Goal: Task Accomplishment & Management: Complete application form

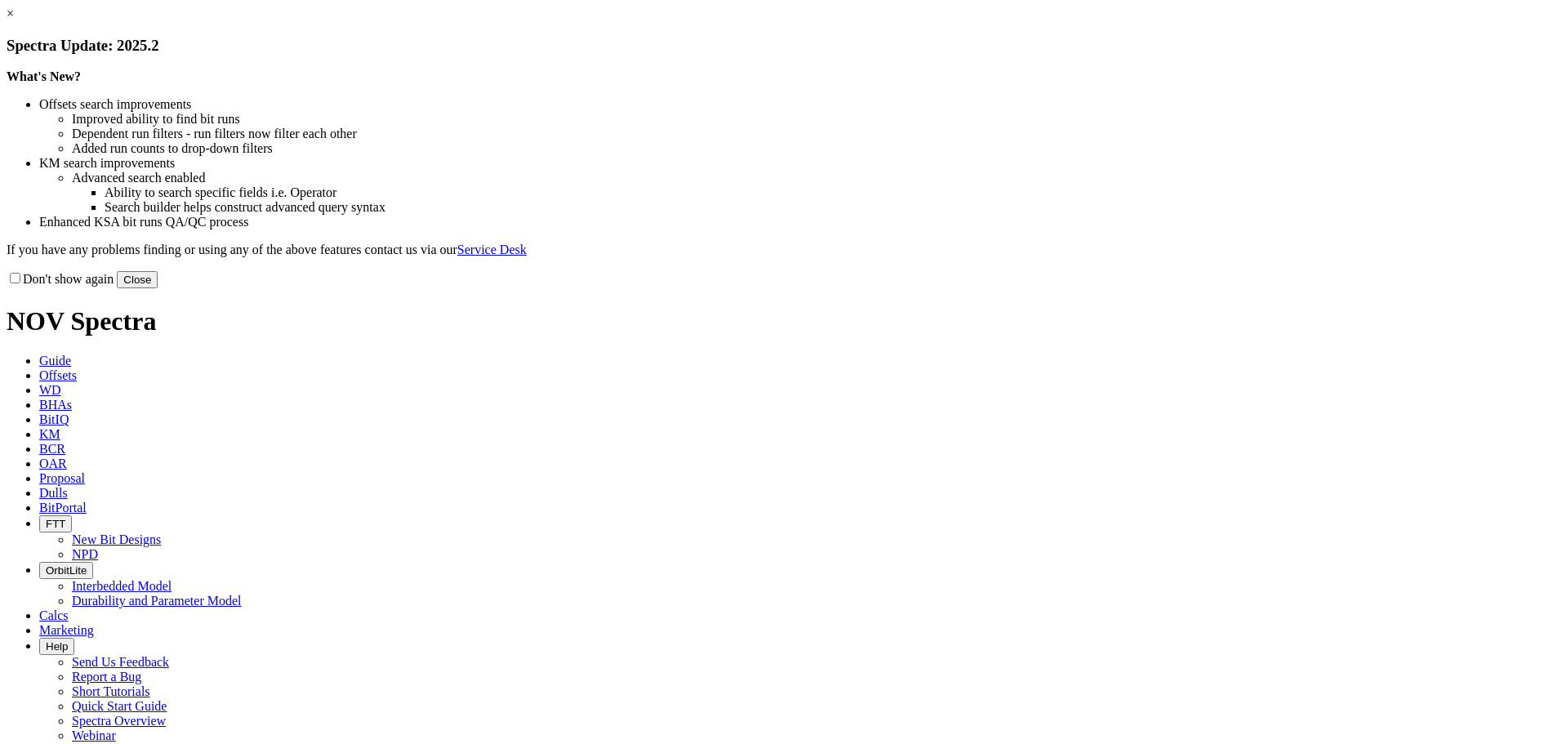
click at [157, 288] on button "Close" at bounding box center [136, 279] width 41 height 17
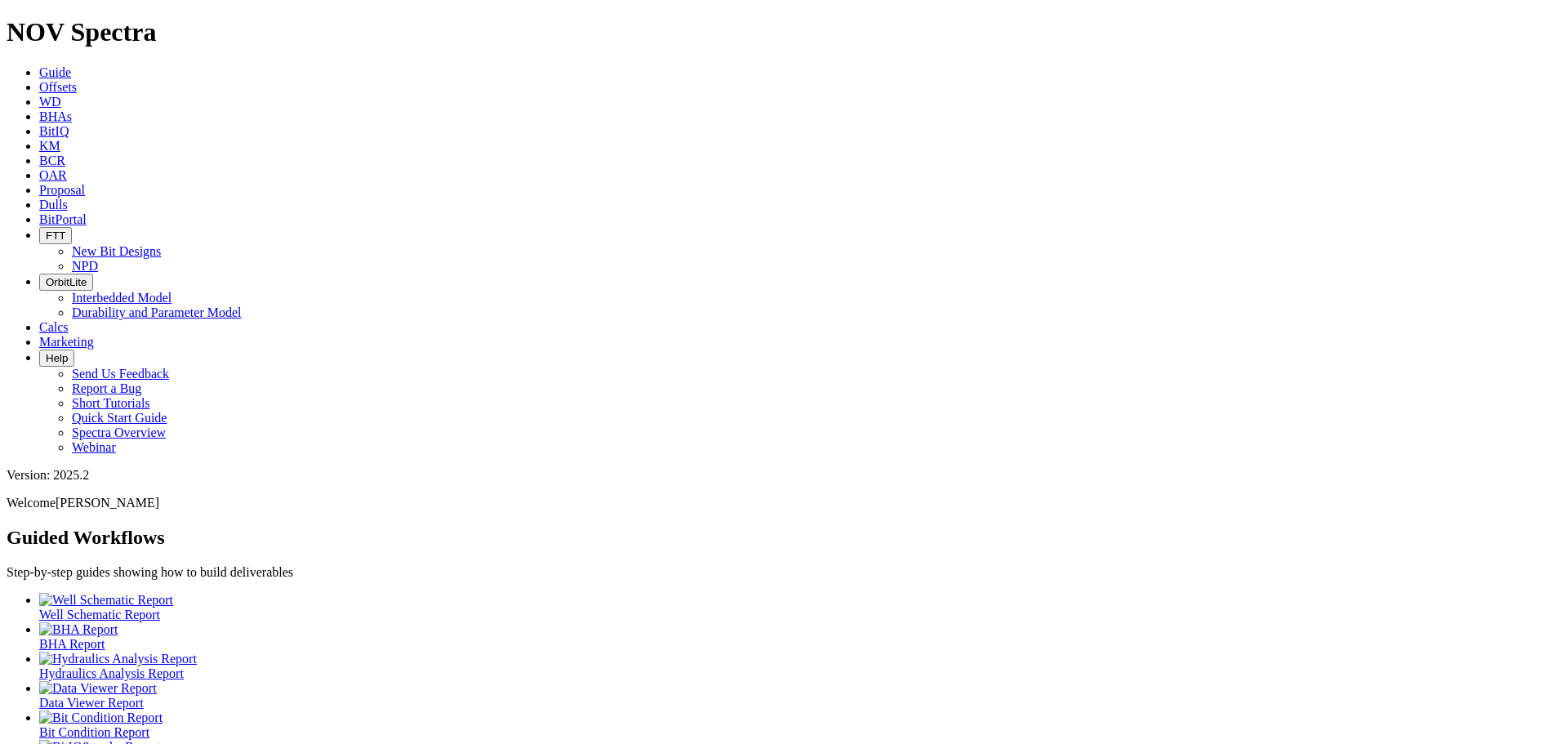
click at [39, 80] on icon at bounding box center [39, 87] width 0 height 14
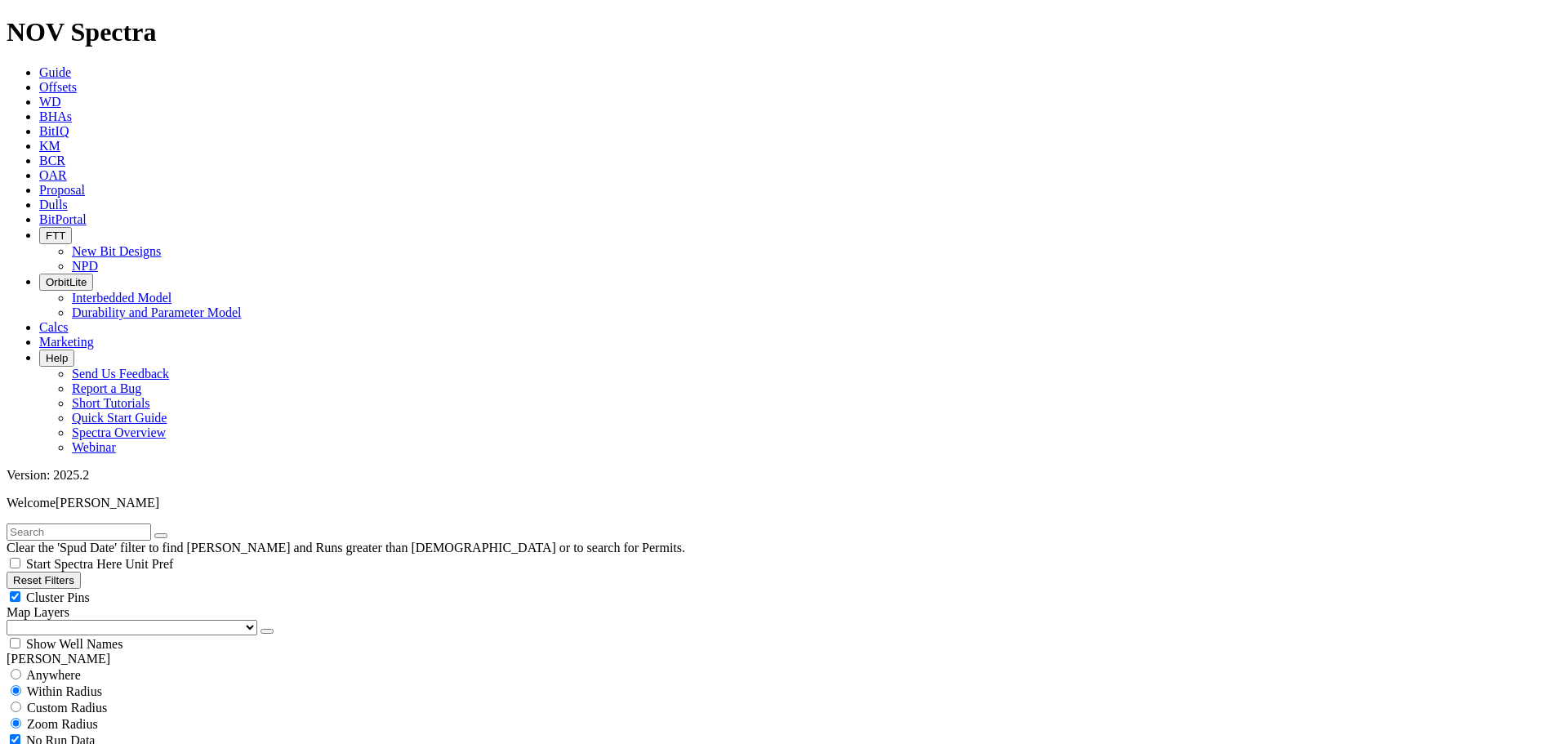
click at [85, 183] on span "Proposal" at bounding box center [62, 189] width 45 height 14
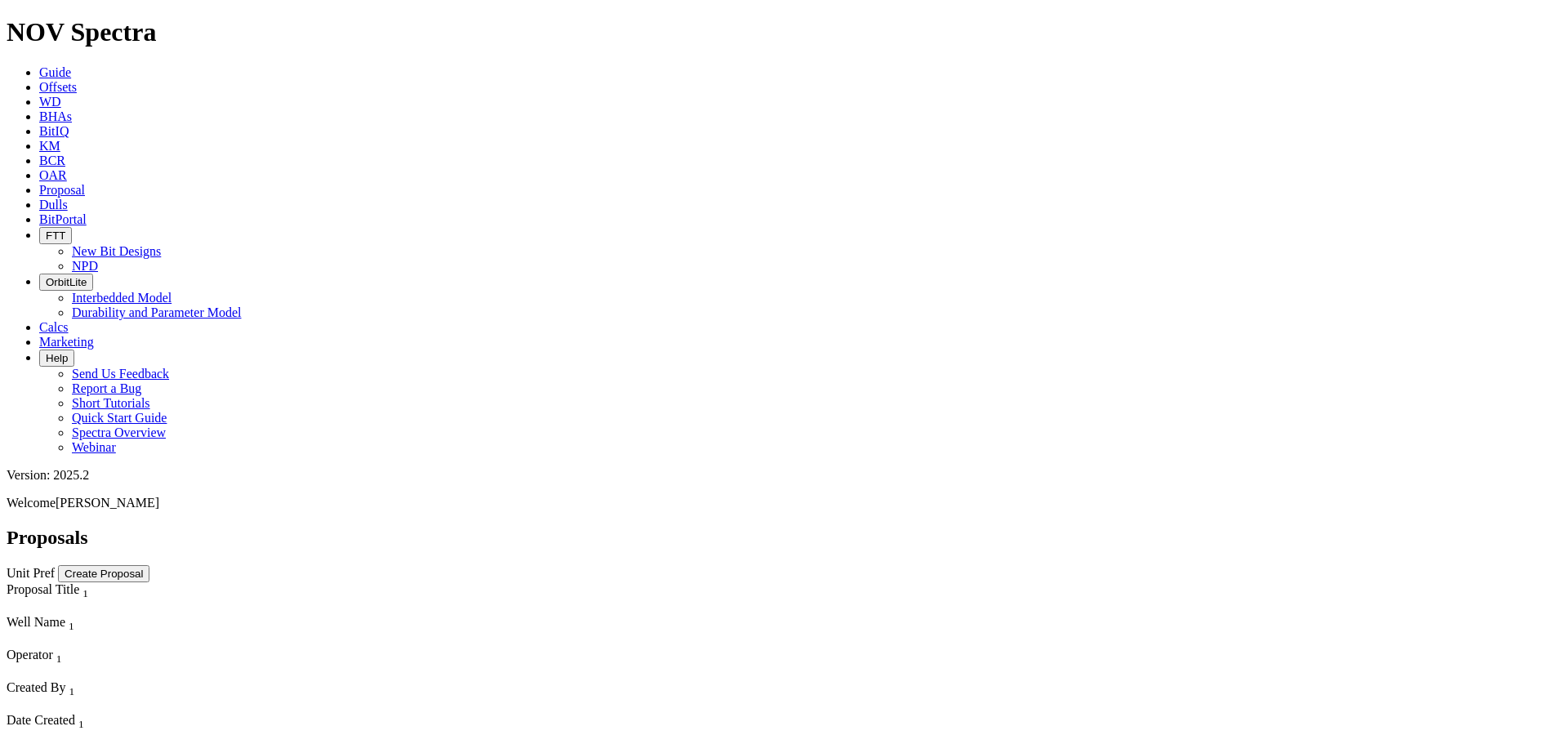
click at [72, 110] on span "BHAs" at bounding box center [55, 116] width 32 height 14
click at [68, 320] on link "Calcs" at bounding box center [53, 327] width 29 height 14
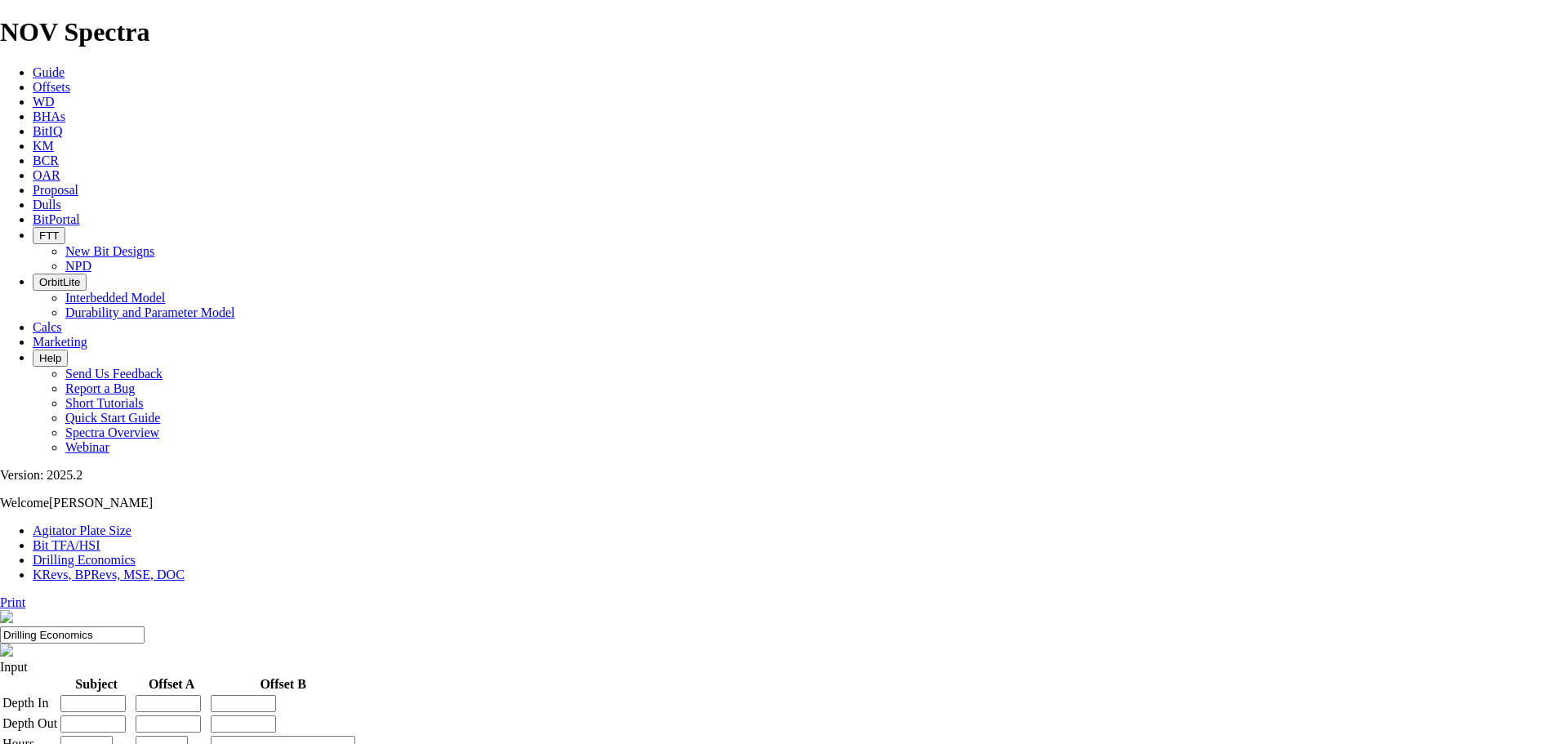
click at [100, 538] on link "Bit TFA/HSI" at bounding box center [66, 544] width 68 height 14
click at [145, 689] on input "Hole Size" at bounding box center [72, 698] width 145 height 17
type input "8.75"
click at [145, 737] on input "Flow Rate" at bounding box center [72, 746] width 145 height 17
click at [98, 24] on h1 "NOV Spectra" at bounding box center [784, 32] width 1568 height 30
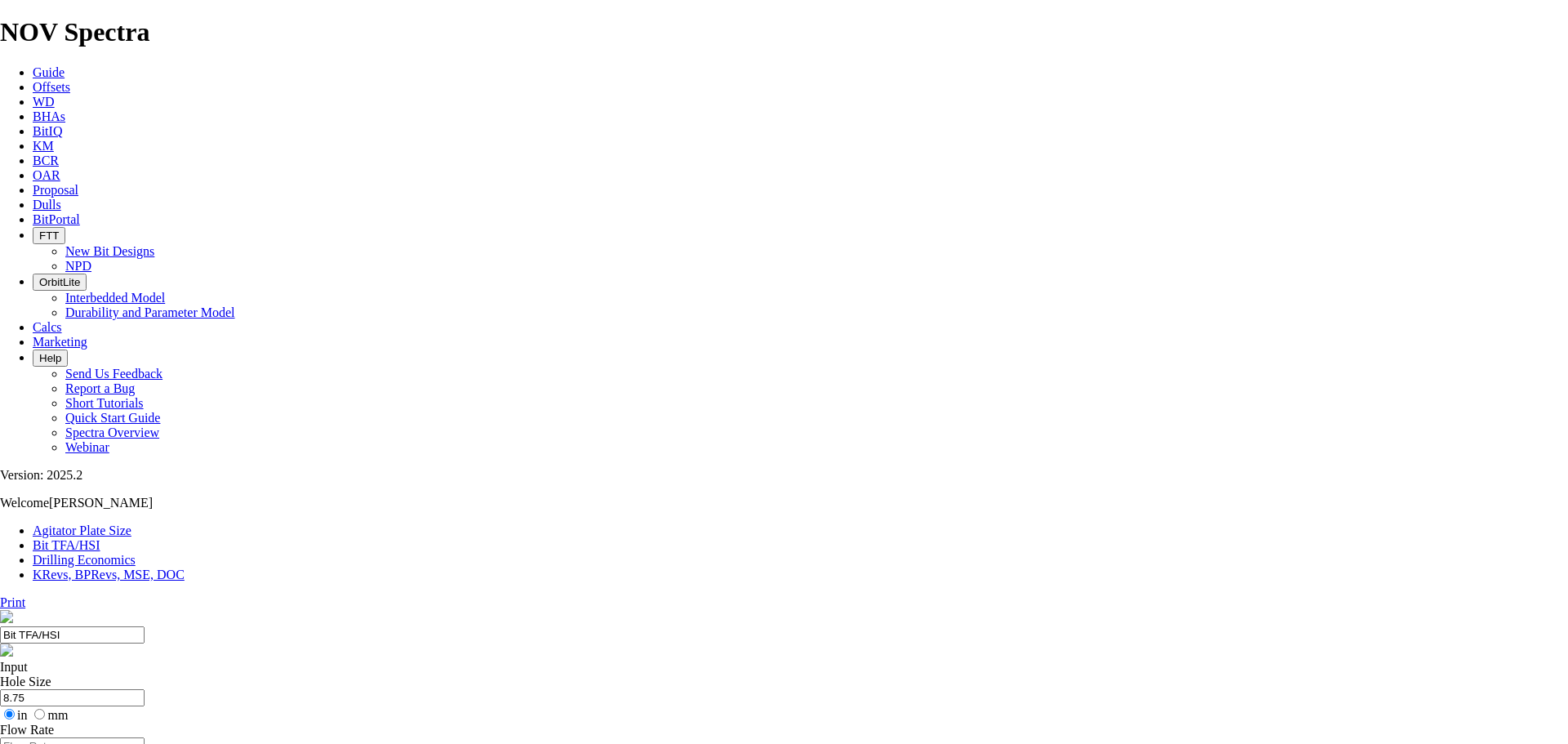
click at [32, 65] on icon at bounding box center [32, 72] width 0 height 14
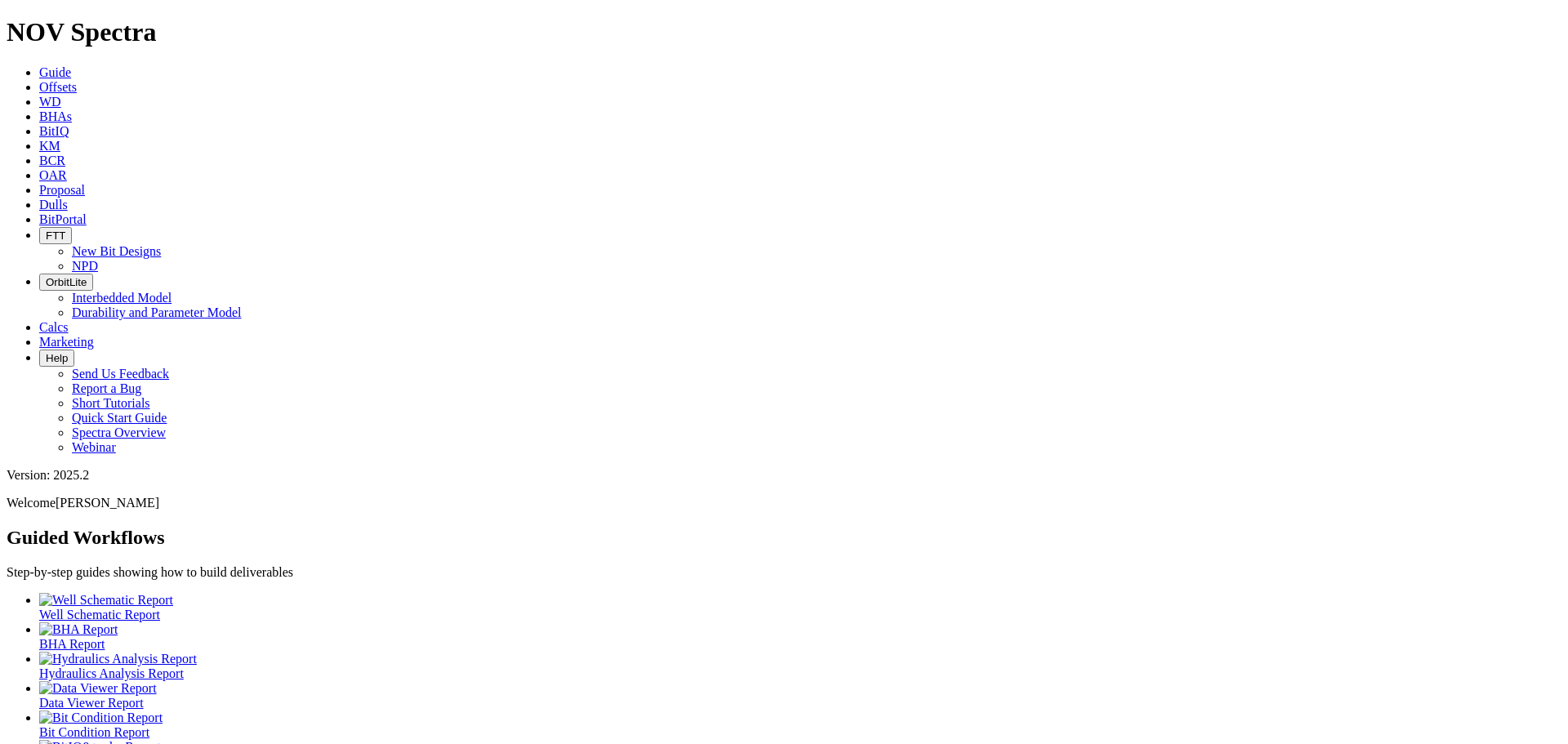
click at [387, 651] on div at bounding box center [799, 659] width 1522 height 15
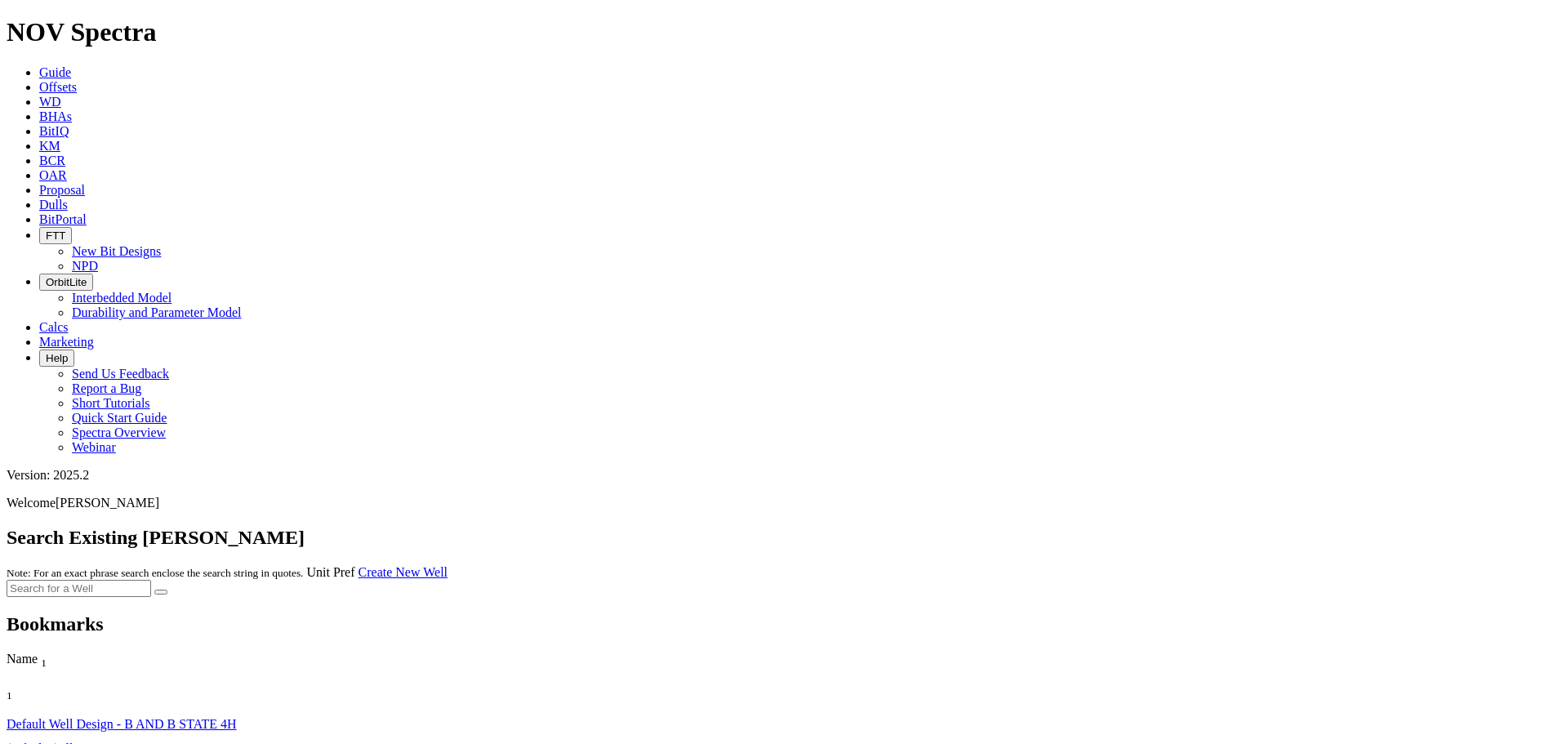
click at [37, 651] on span "Name" at bounding box center [22, 658] width 31 height 14
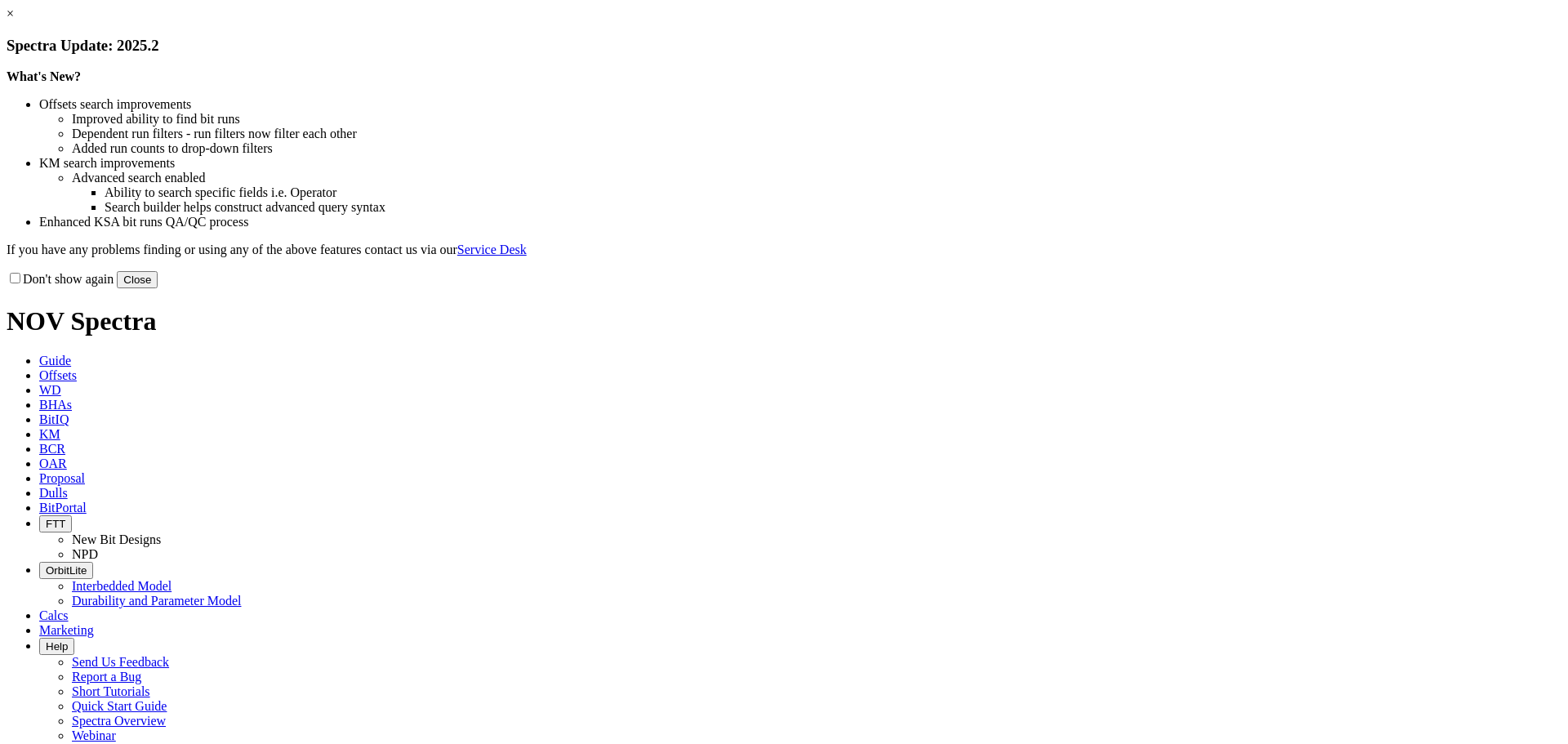
click at [157, 288] on button "Close" at bounding box center [136, 279] width 41 height 17
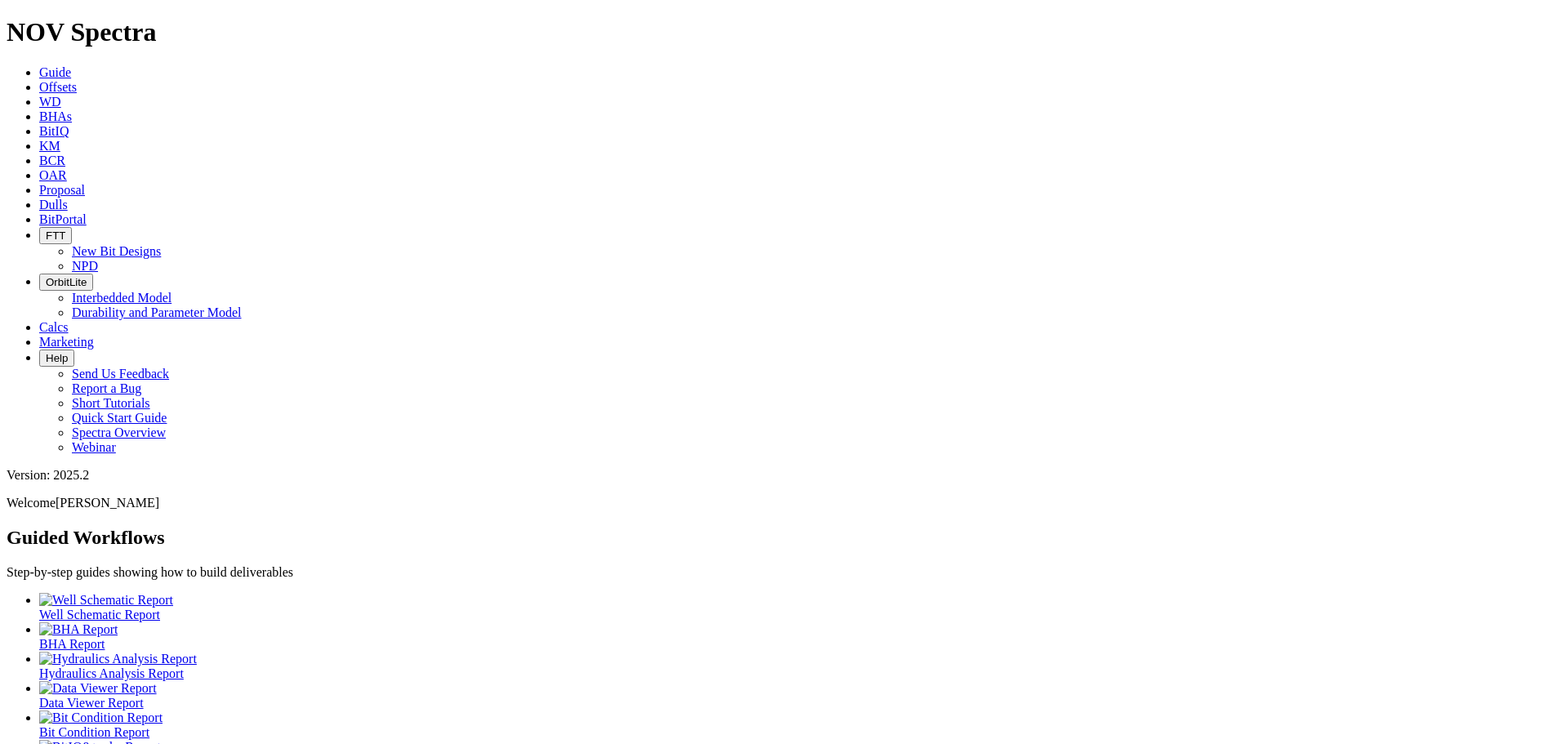
click at [358, 651] on div at bounding box center [799, 659] width 1522 height 15
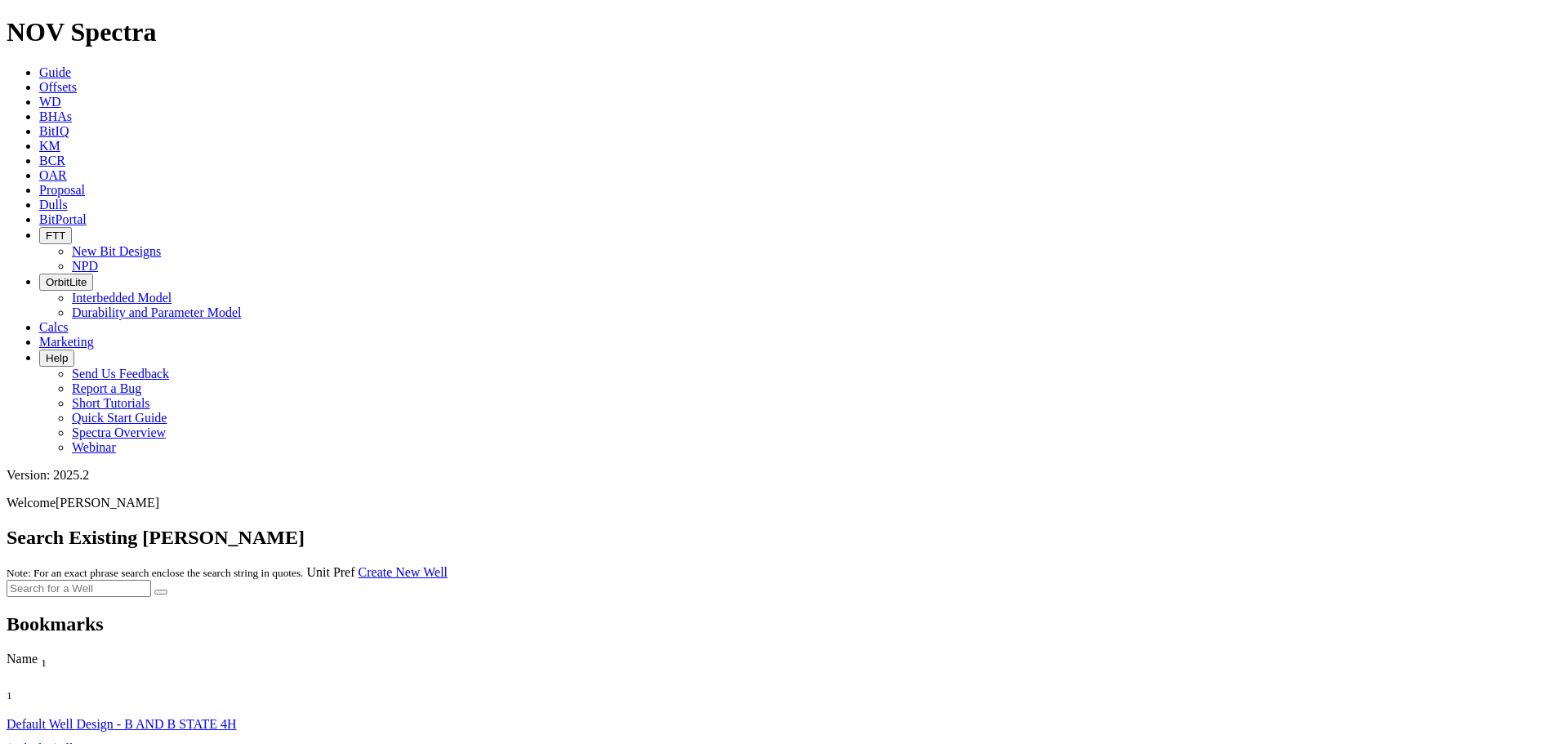
click at [77, 741] on link "Default Well Design - CLIFF FEDERAL 5300 43-35 5B" at bounding box center [154, 748] width 296 height 14
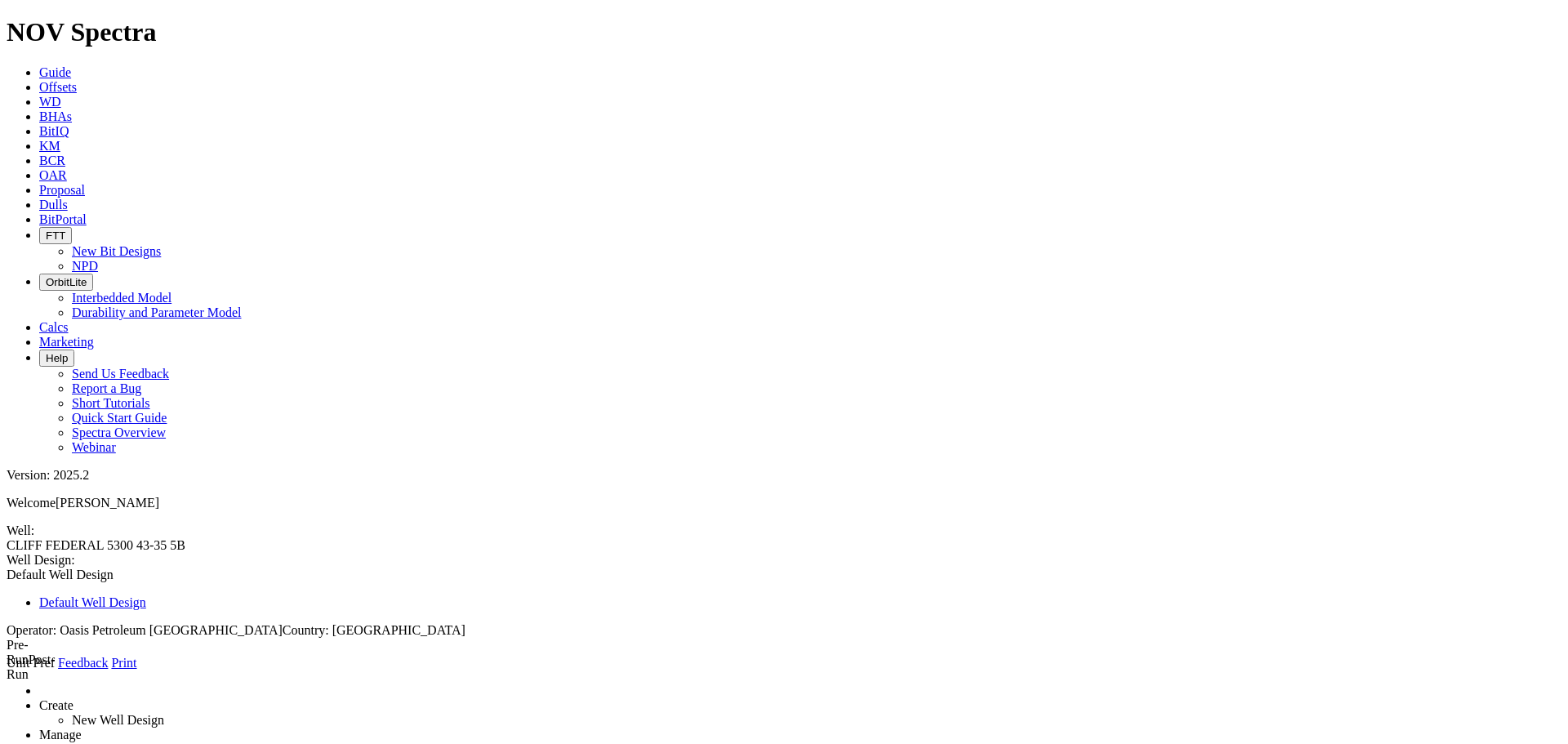
click at [7, 670] on icon at bounding box center [7, 670] width 0 height 0
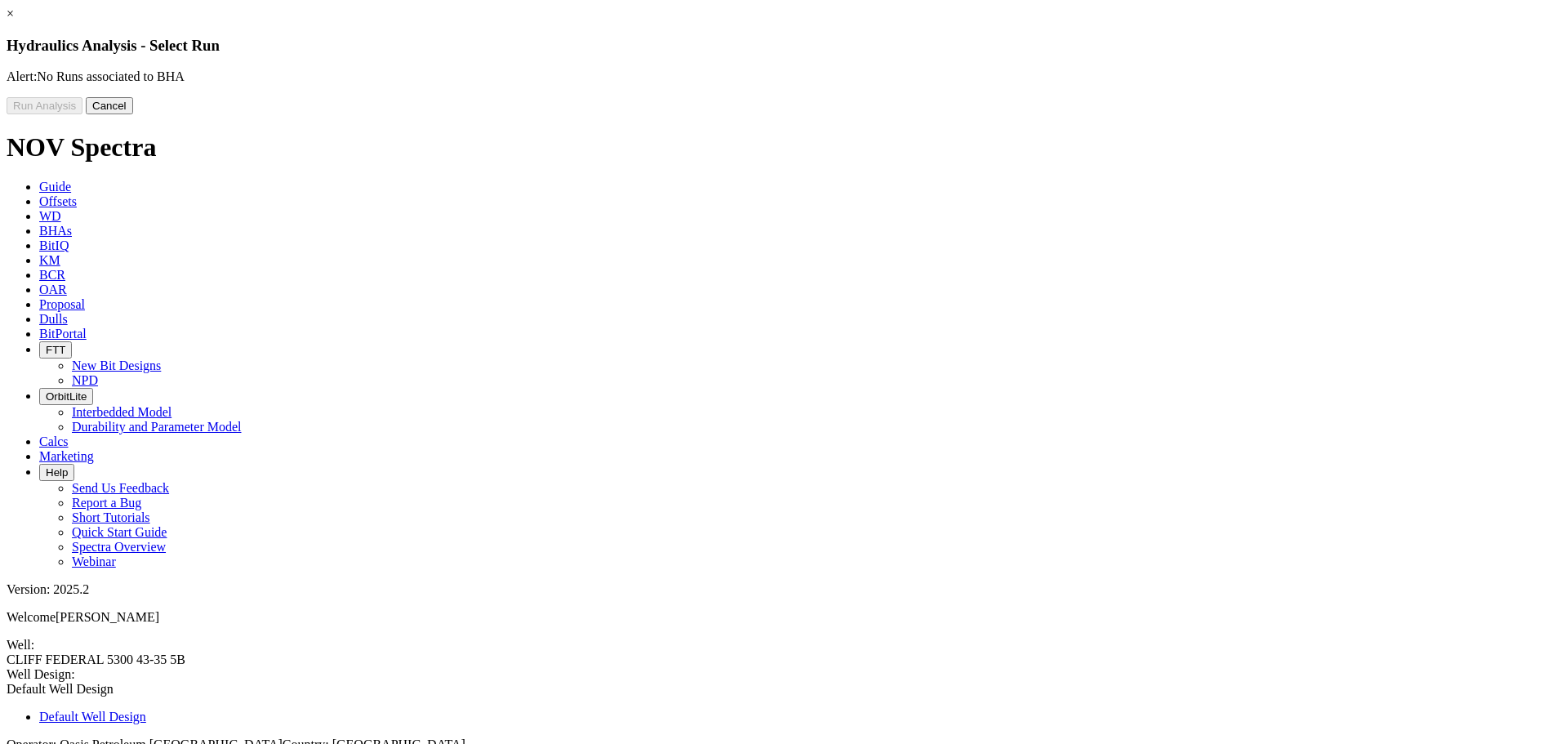
click at [134, 115] on button "Cancel" at bounding box center [110, 106] width 47 height 17
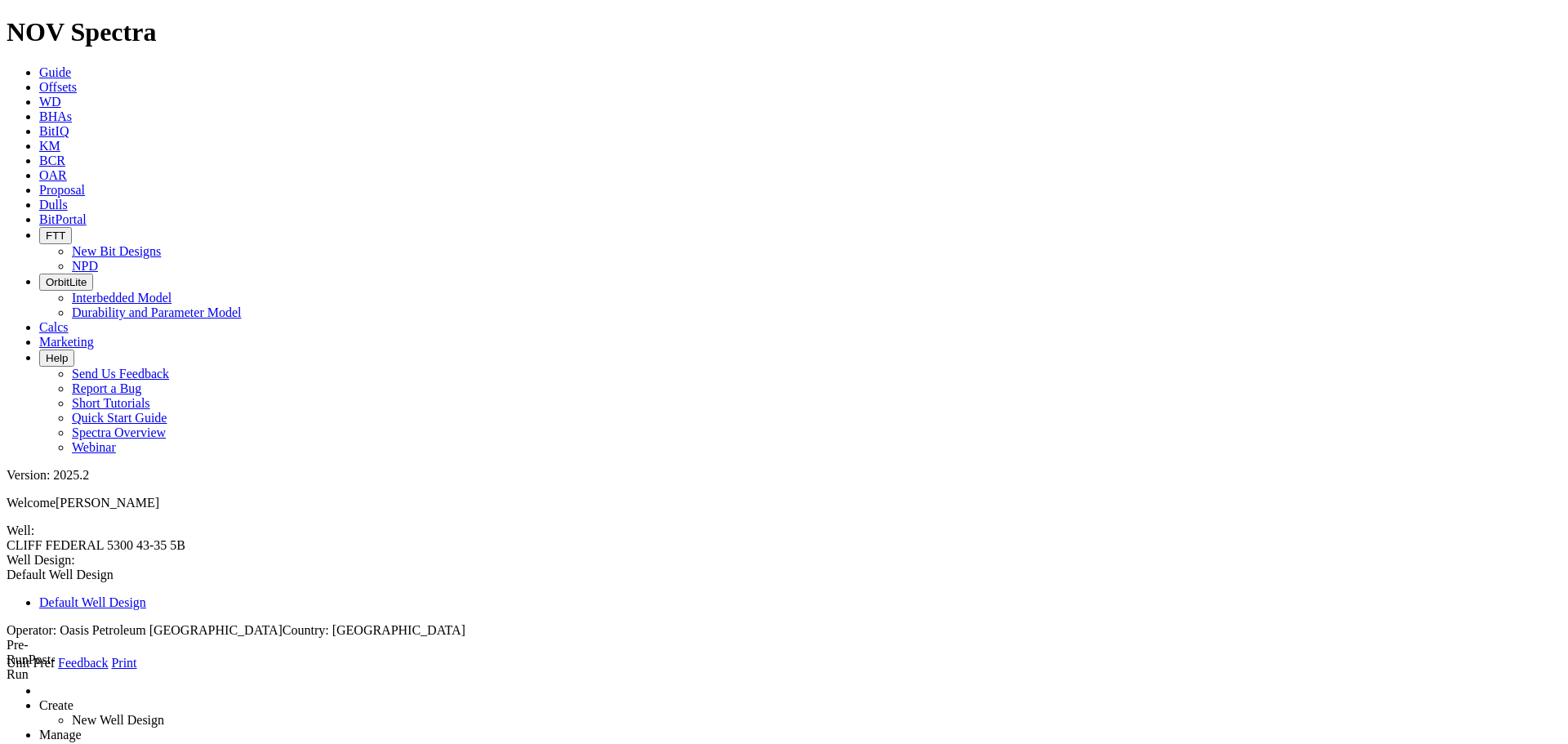
click at [7, 670] on icon at bounding box center [7, 670] width 0 height 0
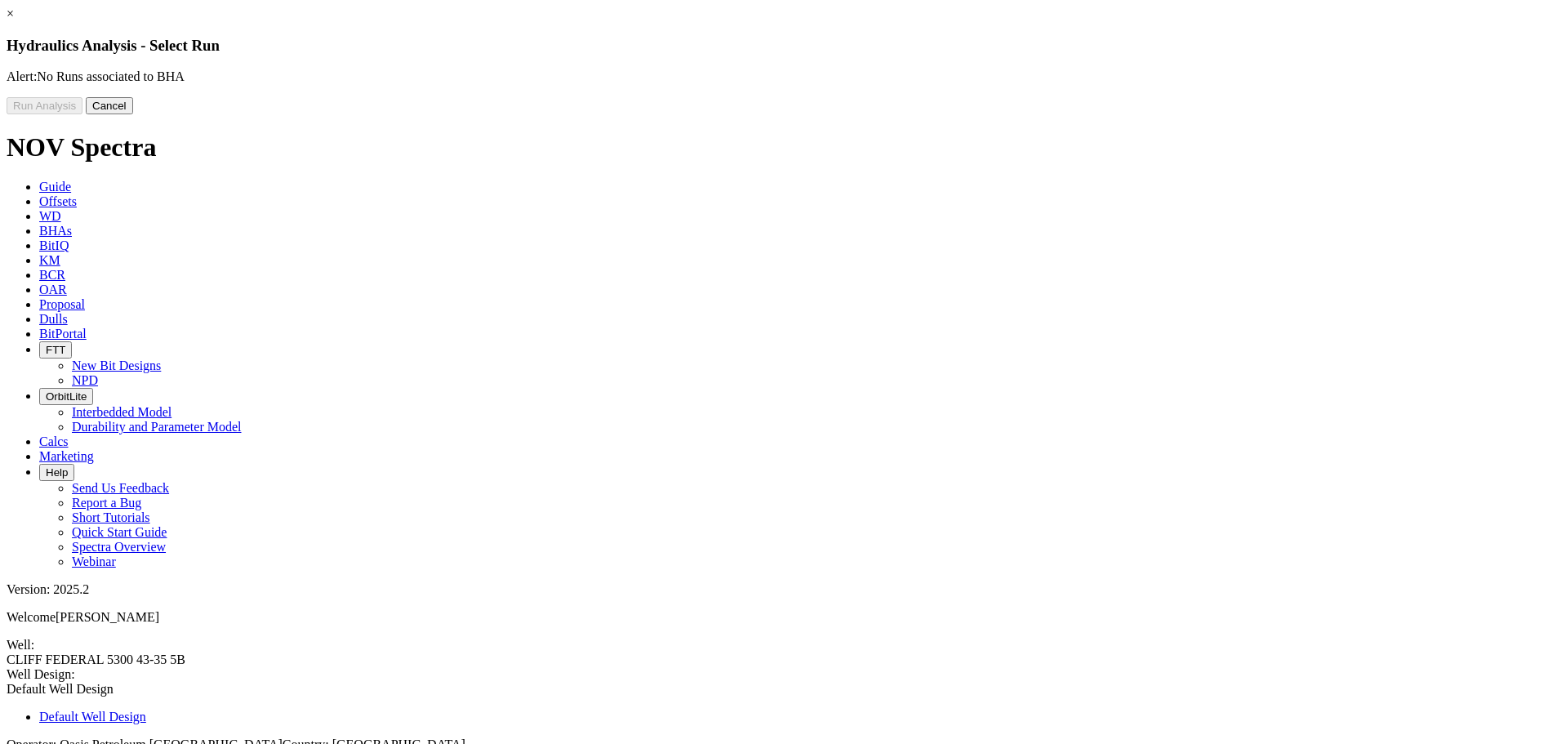
click at [134, 115] on button "Cancel" at bounding box center [110, 106] width 47 height 17
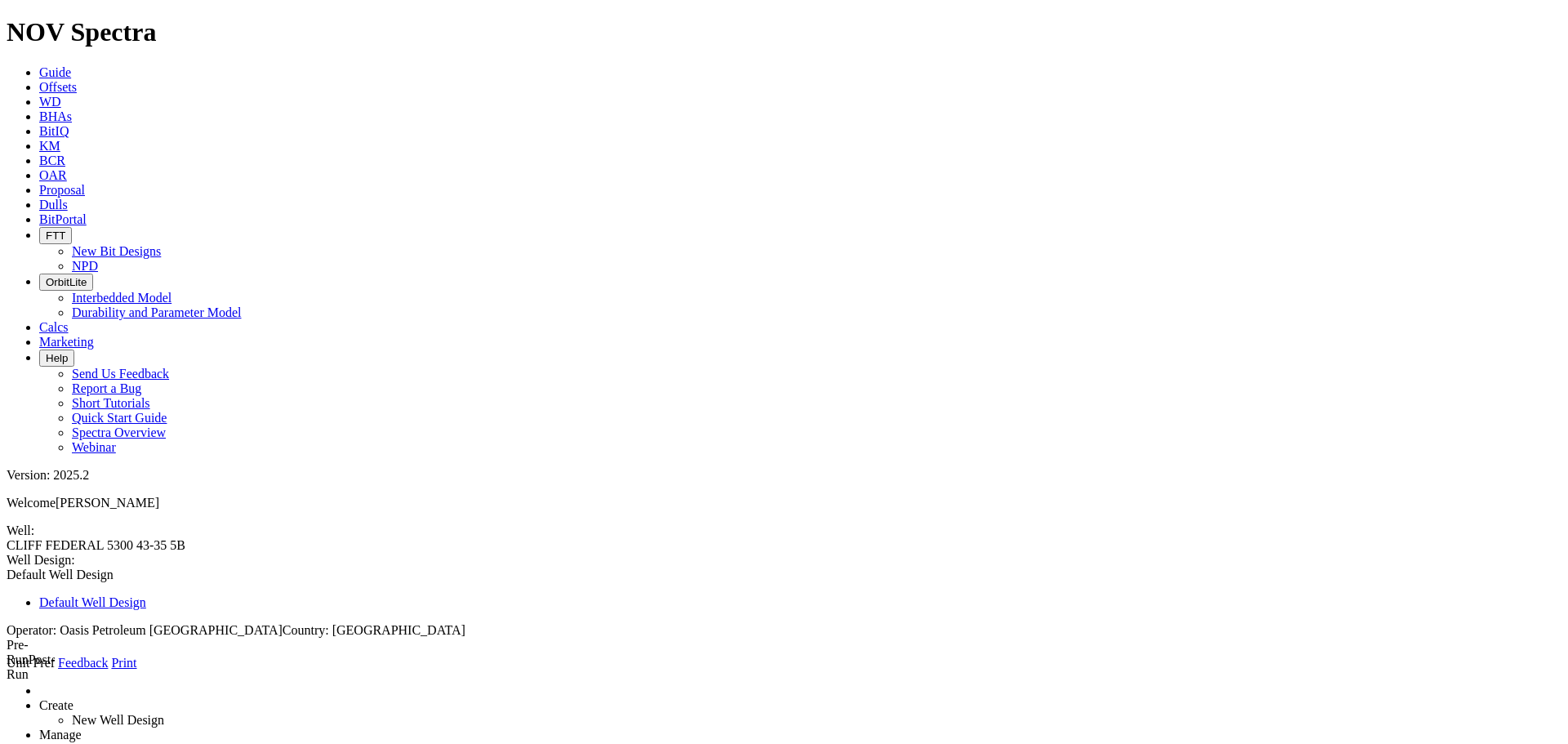
click at [7, 670] on span at bounding box center [7, 670] width 0 height 0
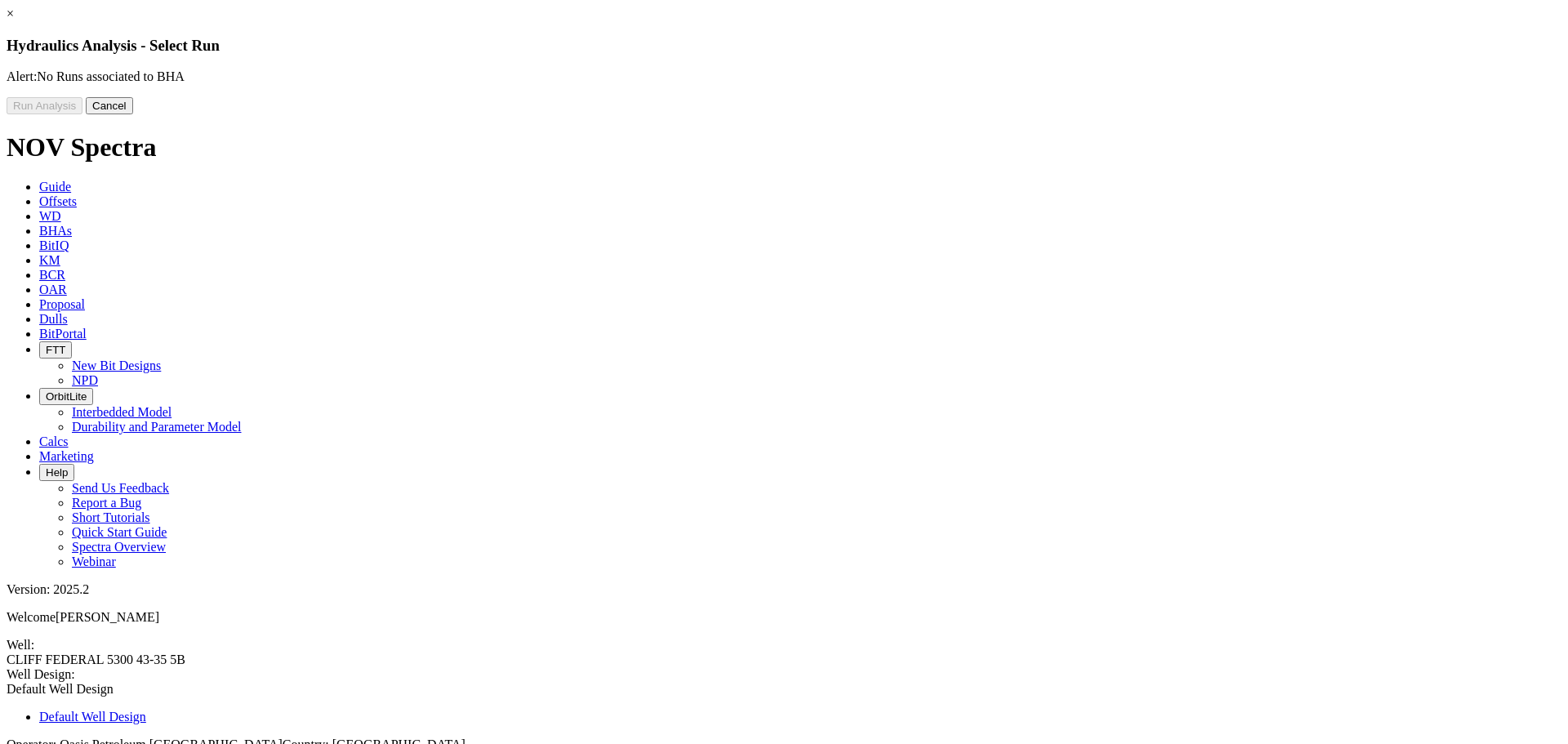
click at [134, 115] on button "Cancel" at bounding box center [110, 106] width 47 height 17
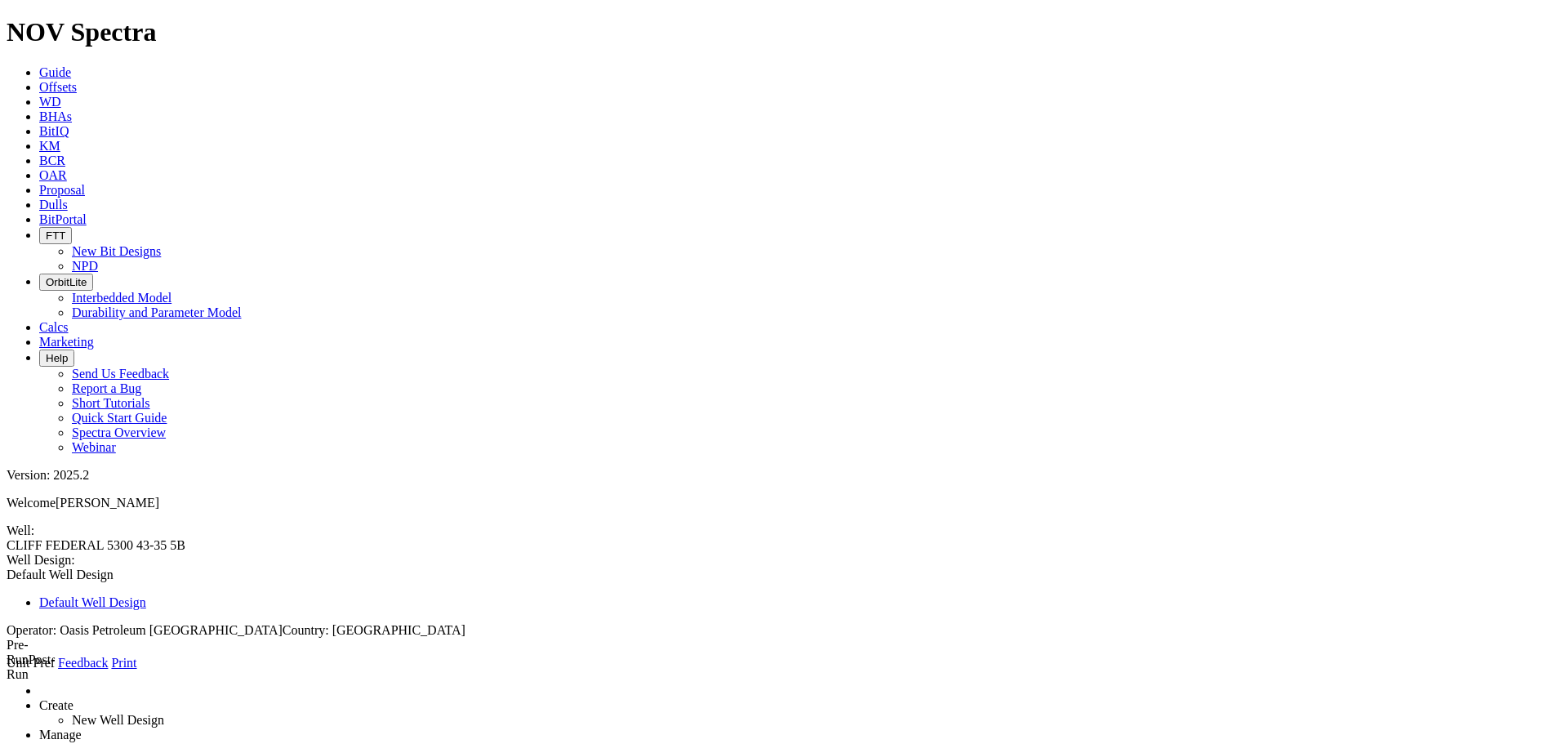
click at [7, 670] on icon at bounding box center [7, 670] width 0 height 0
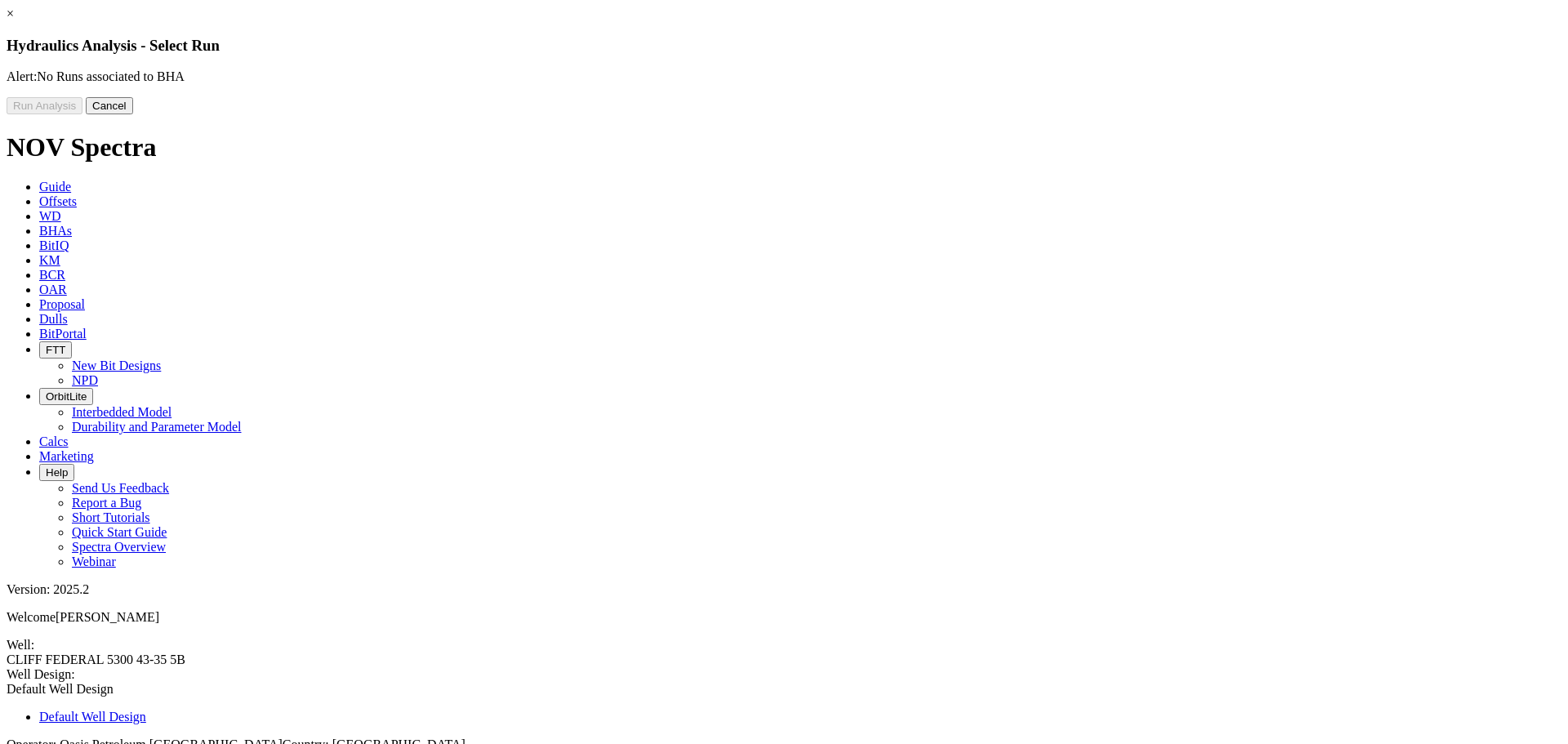
click at [134, 115] on button "Cancel" at bounding box center [110, 106] width 47 height 17
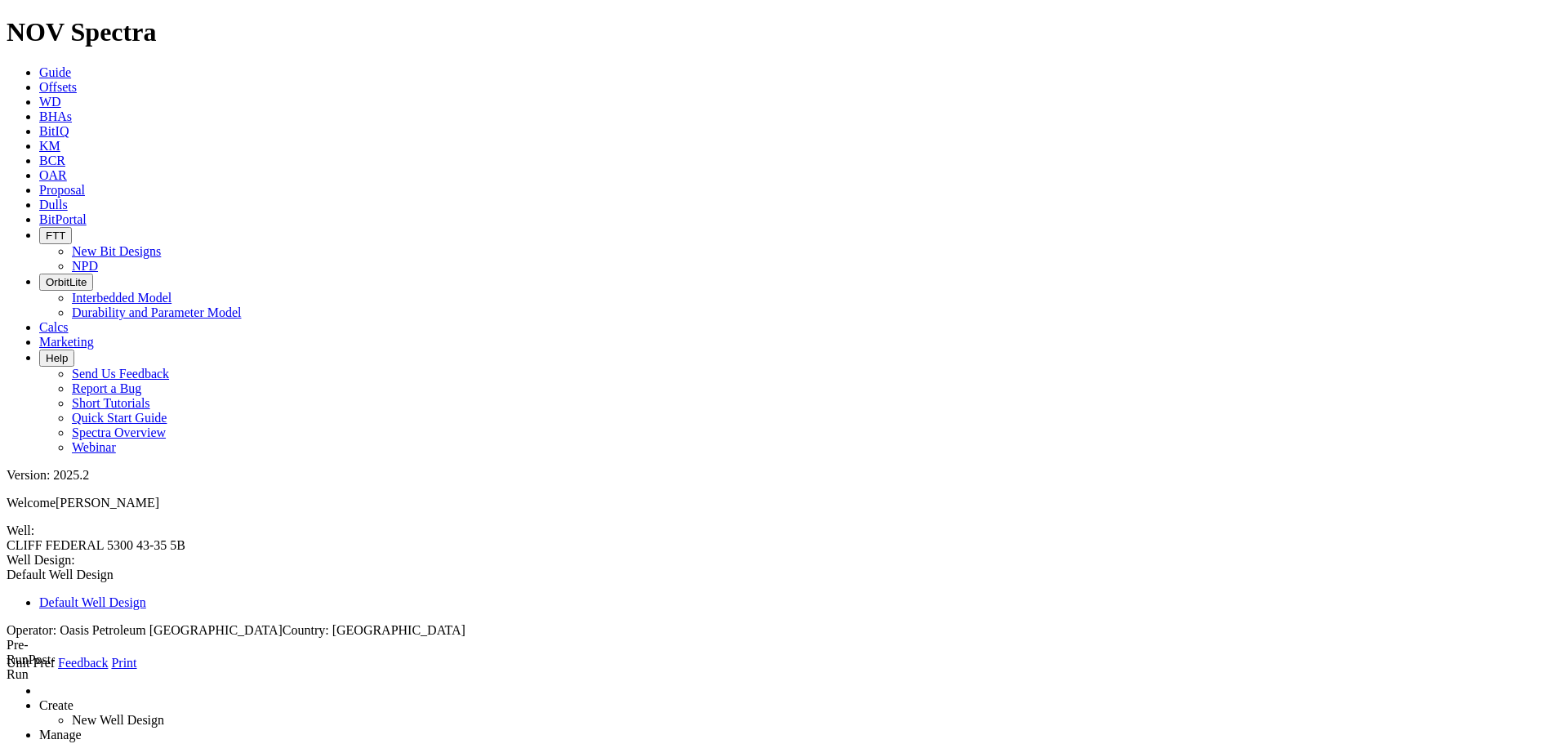
click at [7, 670] on icon at bounding box center [7, 670] width 0 height 0
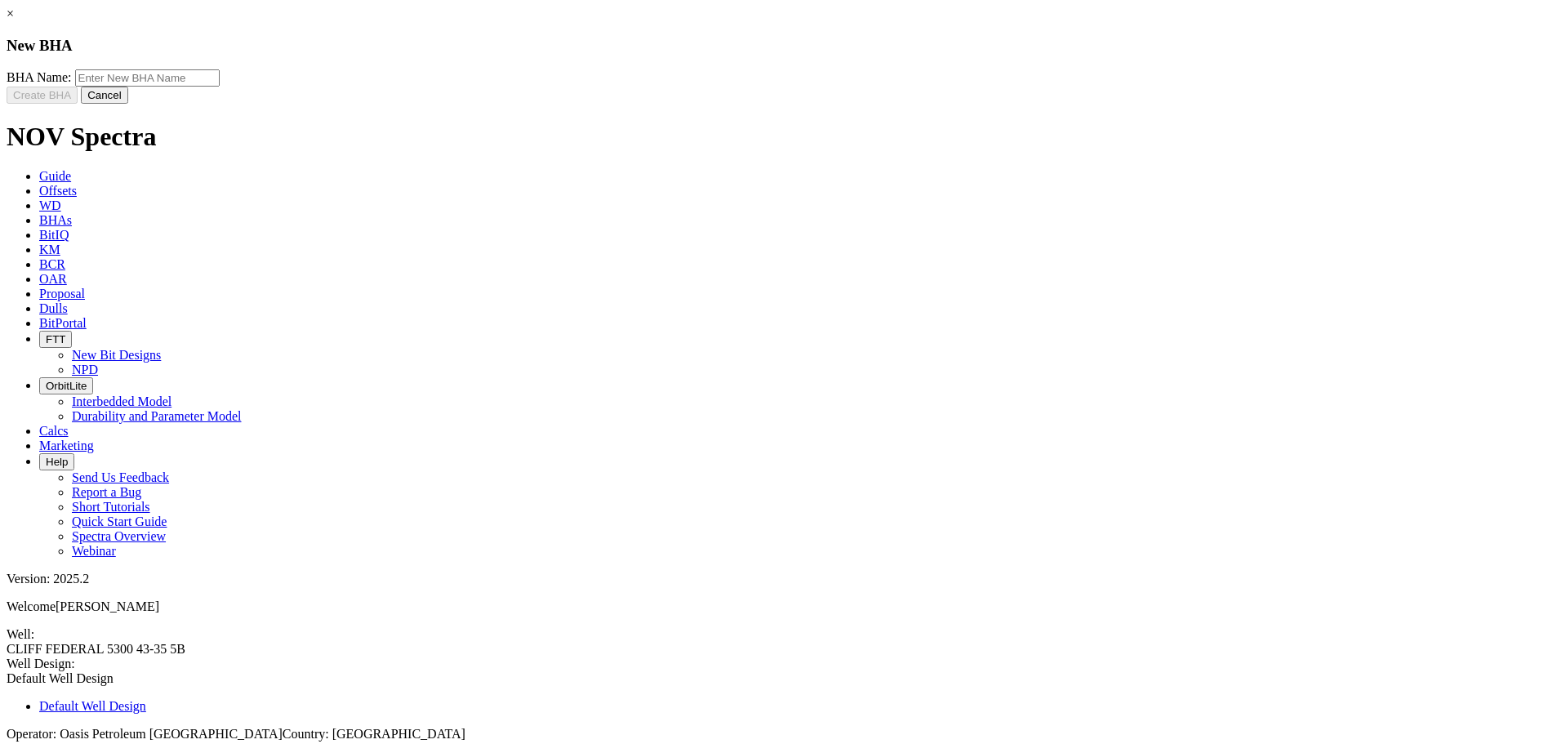
click at [128, 104] on button "Cancel" at bounding box center [104, 95] width 47 height 17
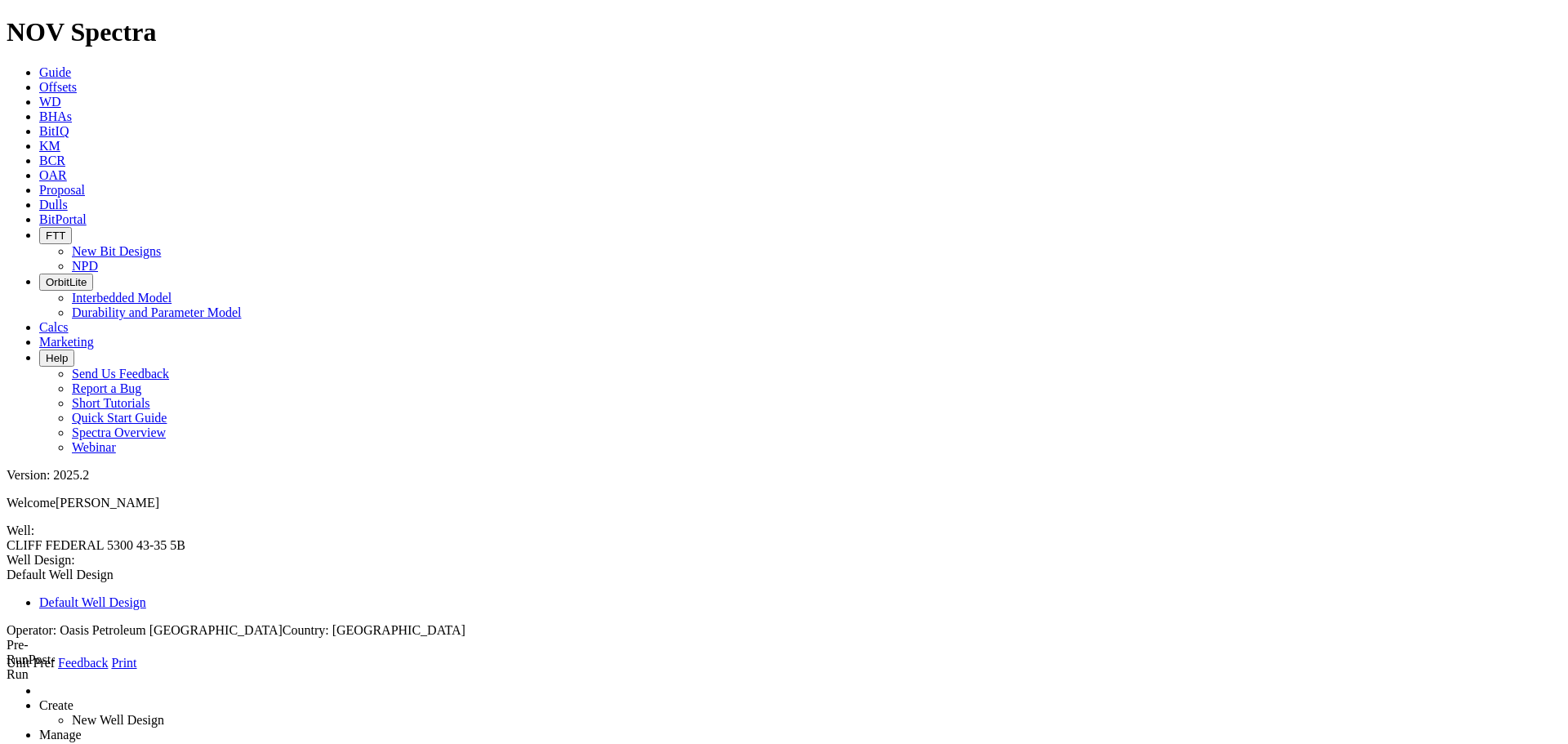
click at [7, 670] on link at bounding box center [7, 670] width 0 height 0
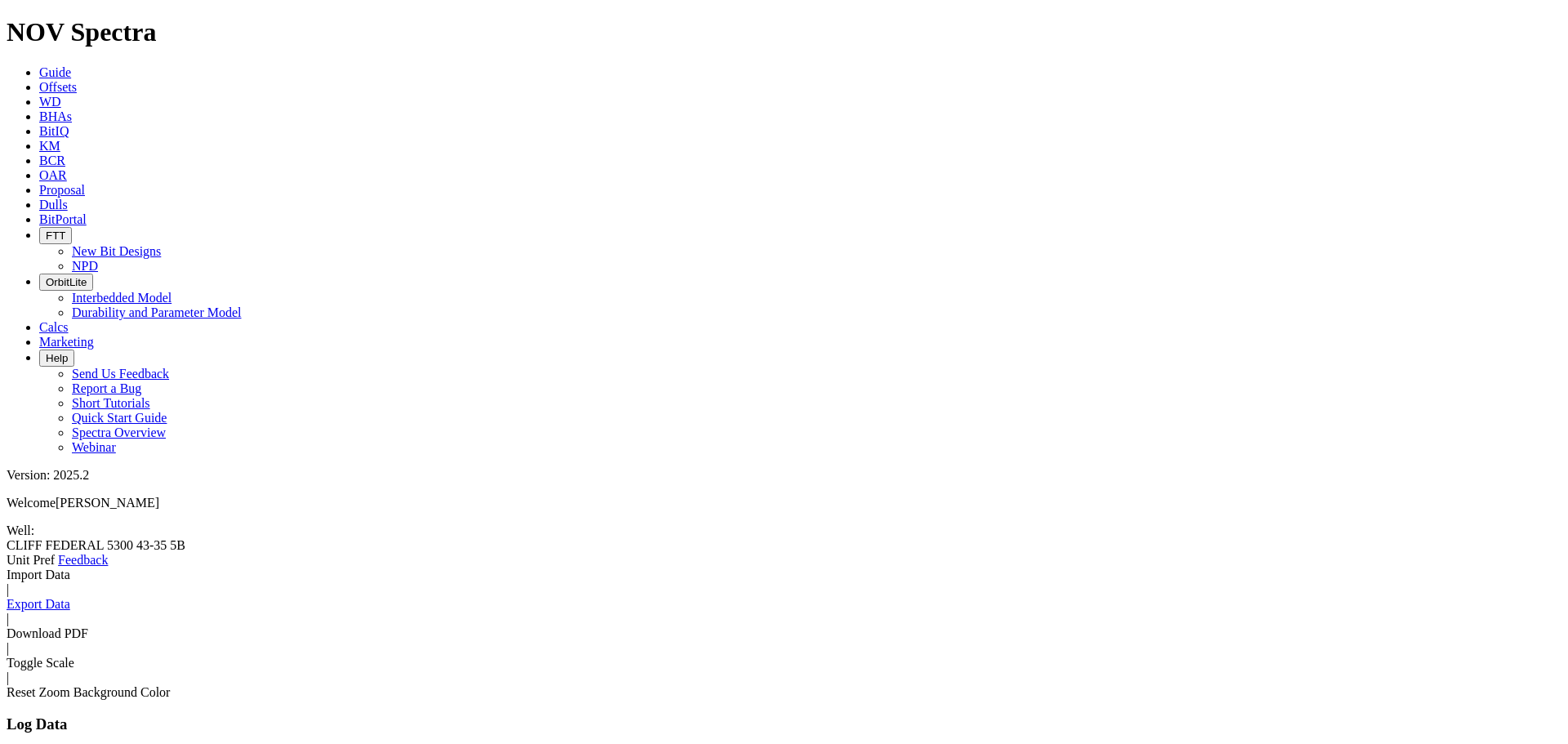
click at [7, 567] on icon at bounding box center [7, 567] width 0 height 0
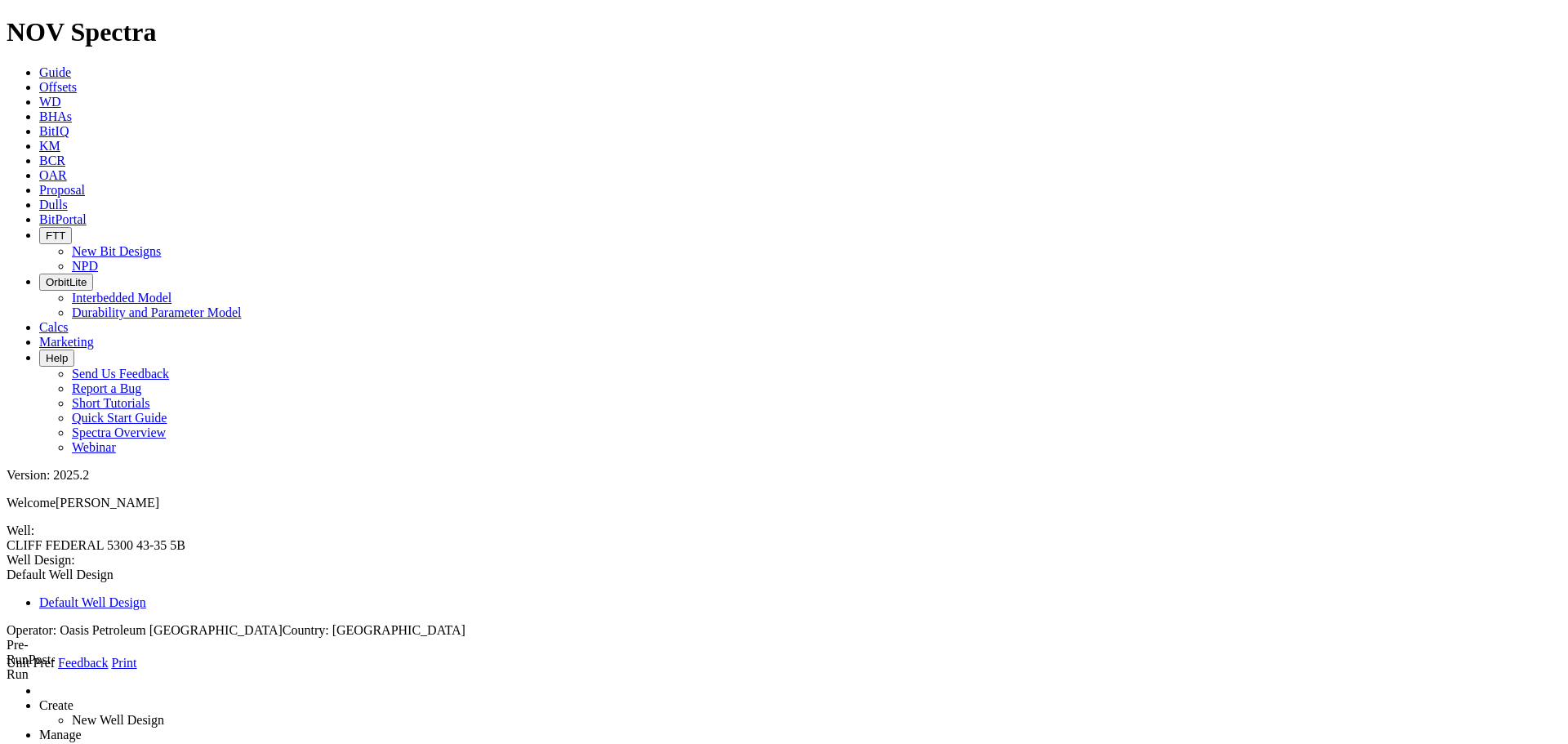
click at [7, 670] on link at bounding box center [7, 670] width 0 height 0
click at [7, 670] on span at bounding box center [7, 670] width 0 height 0
click at [7, 670] on link at bounding box center [7, 670] width 0 height 0
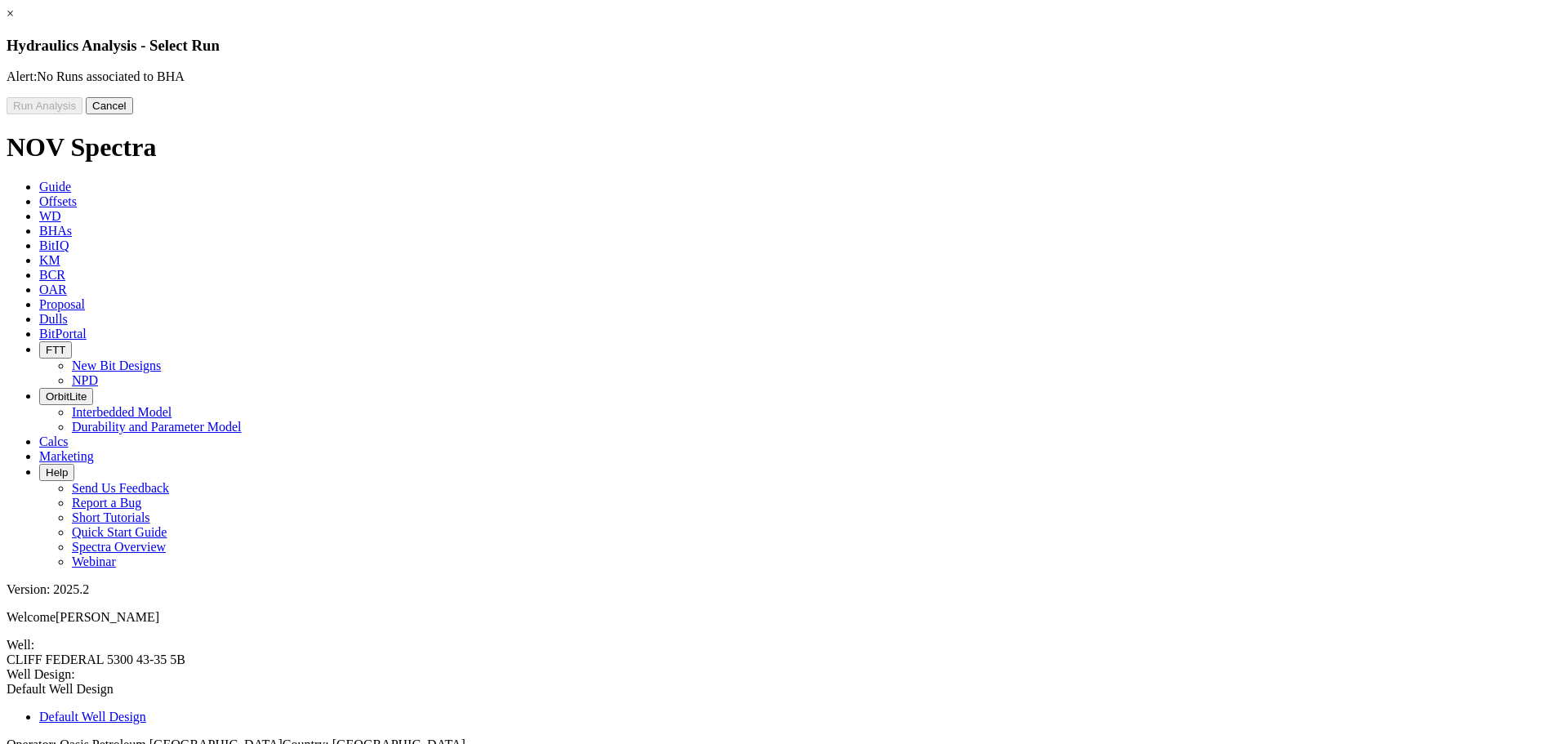
click at [134, 115] on button "Cancel" at bounding box center [110, 106] width 47 height 17
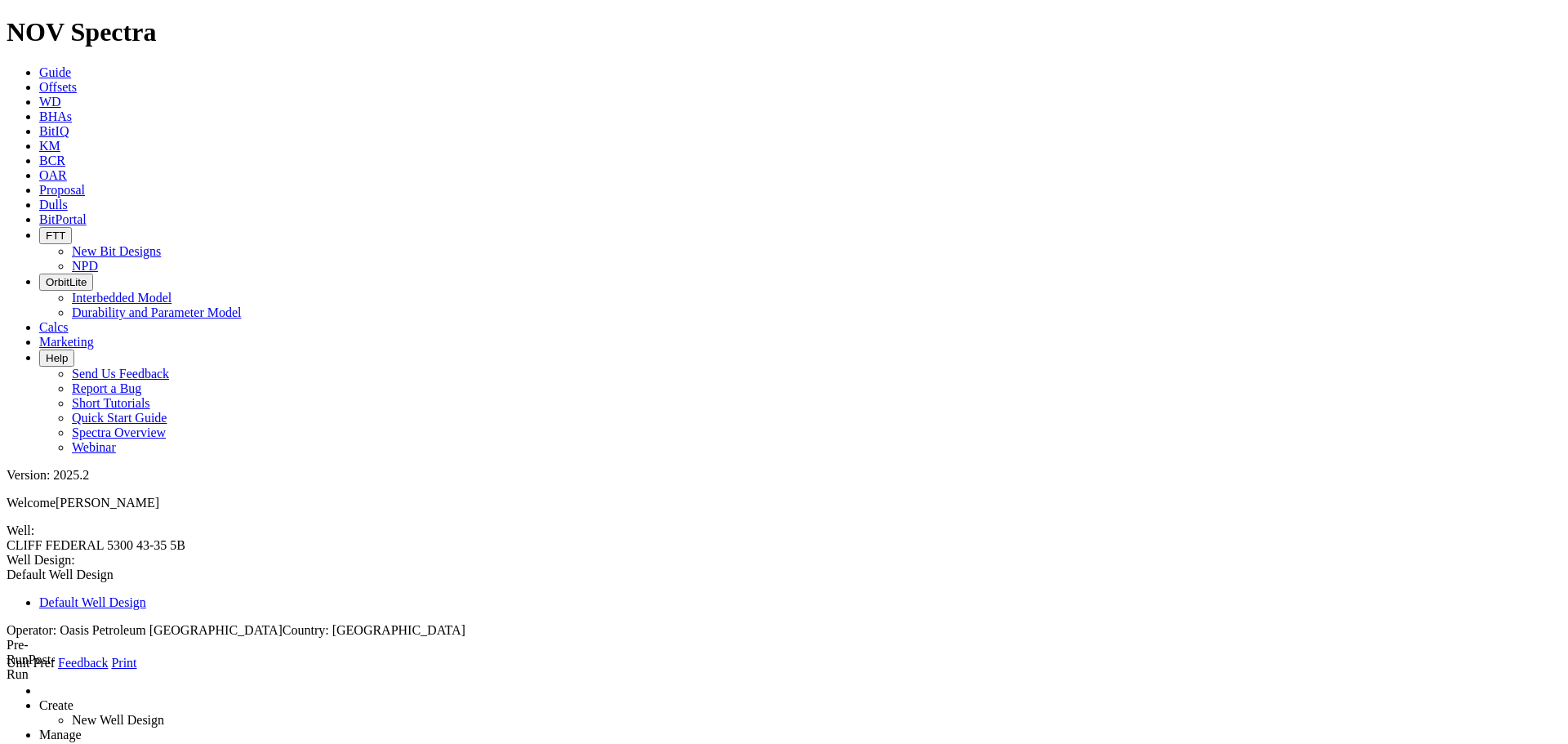
click at [7, 670] on link at bounding box center [7, 670] width 0 height 0
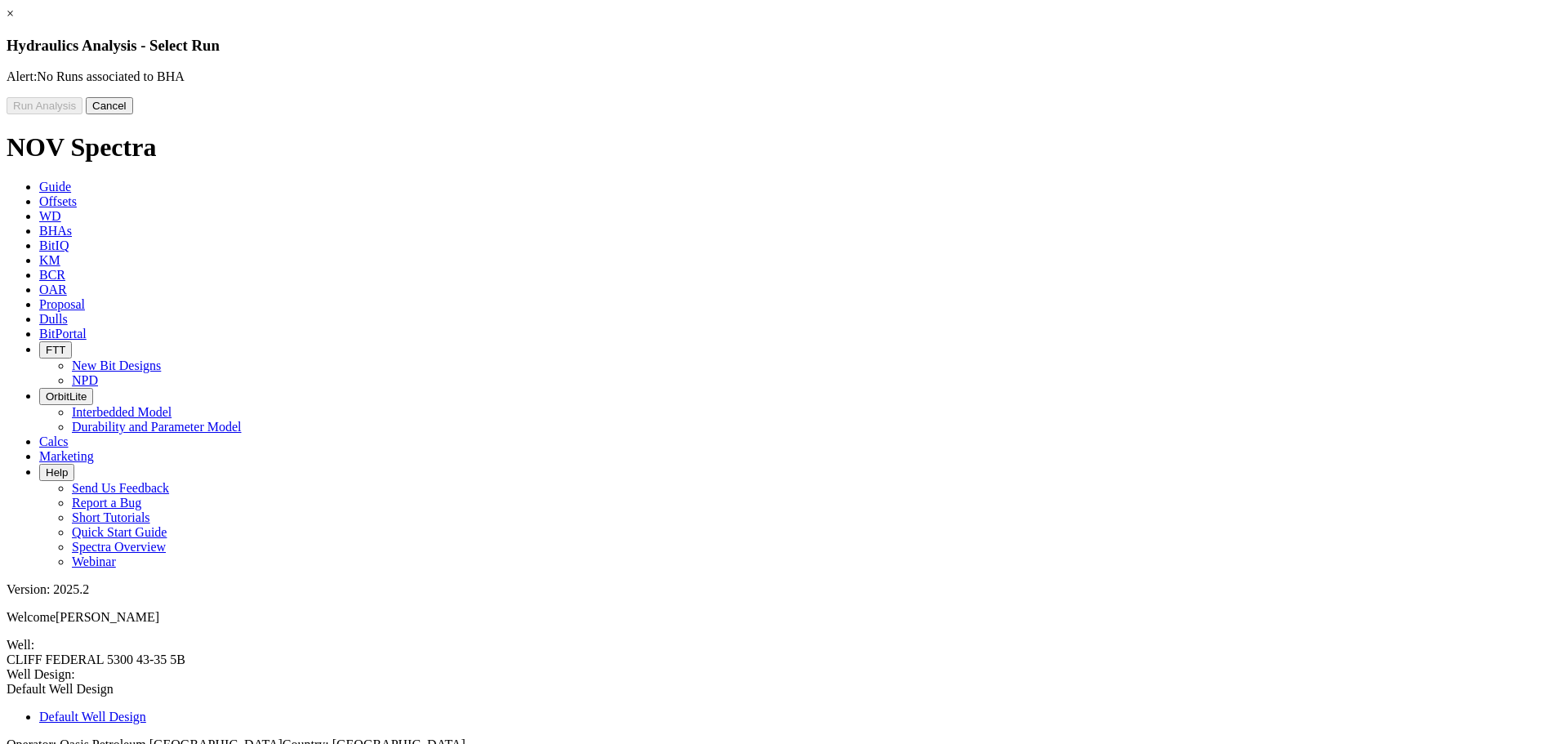
click at [134, 115] on button "Cancel" at bounding box center [110, 106] width 47 height 17
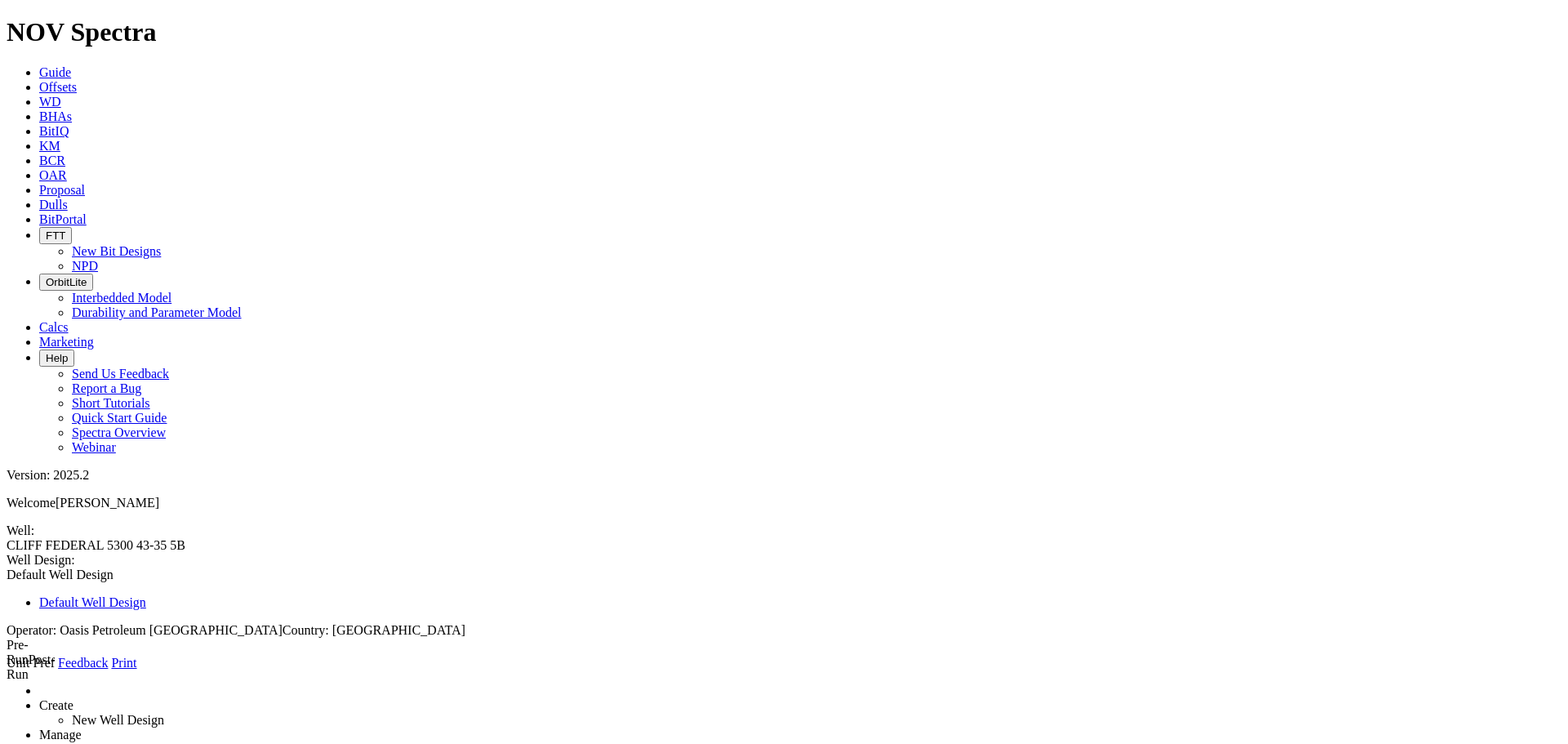
click at [7, 670] on span at bounding box center [7, 670] width 0 height 0
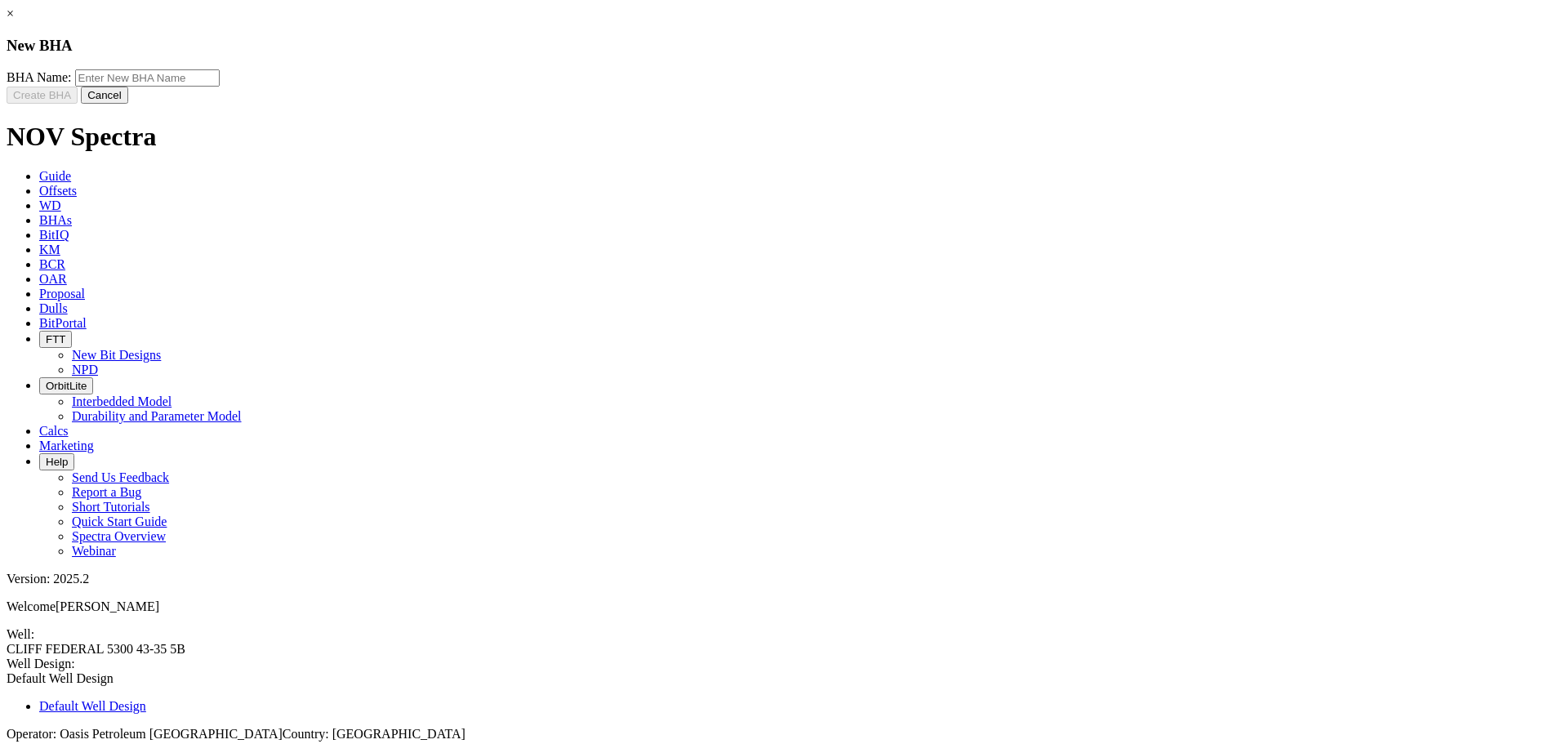
click at [128, 104] on button "Cancel" at bounding box center [104, 95] width 47 height 17
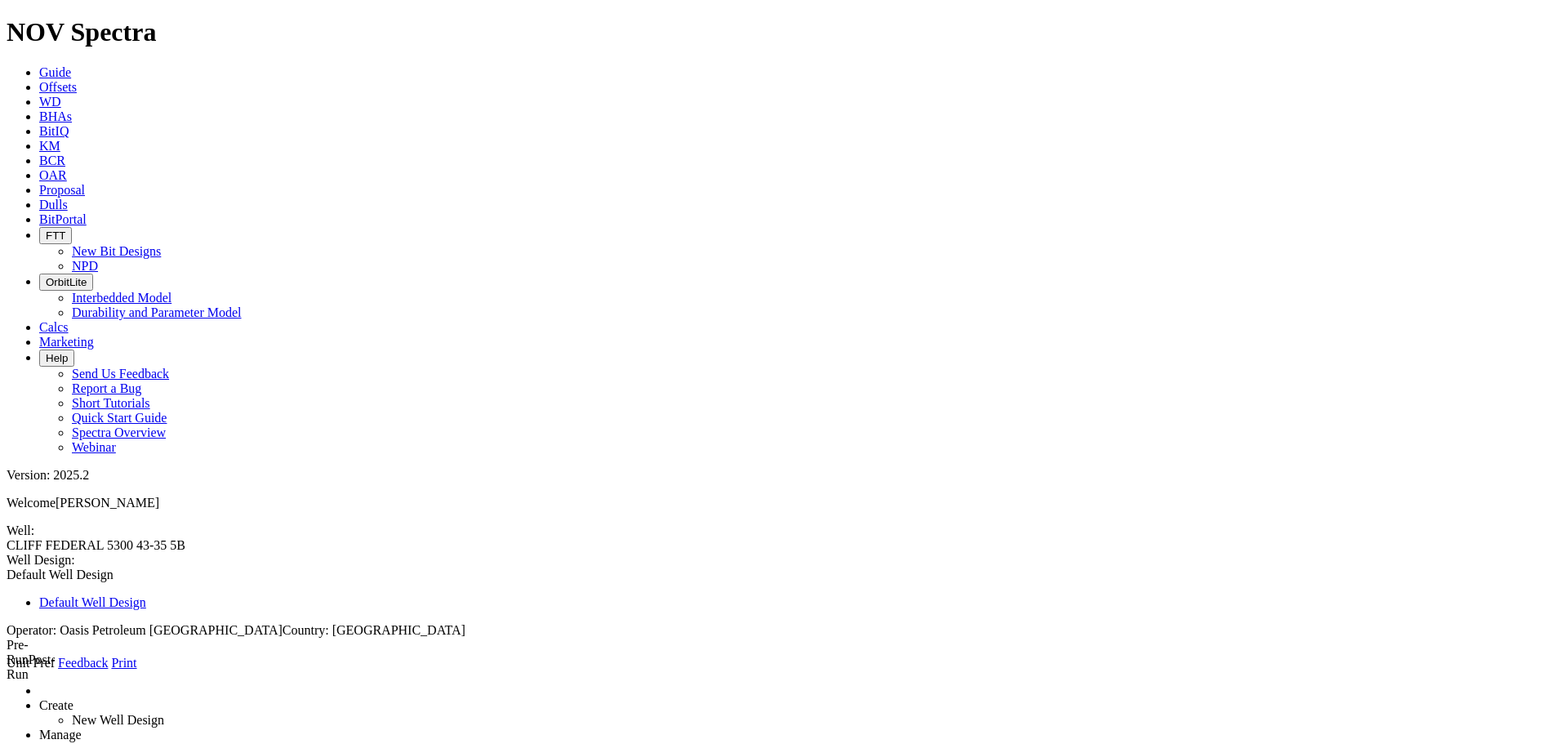
click at [72, 110] on span "BHAs" at bounding box center [55, 116] width 32 height 14
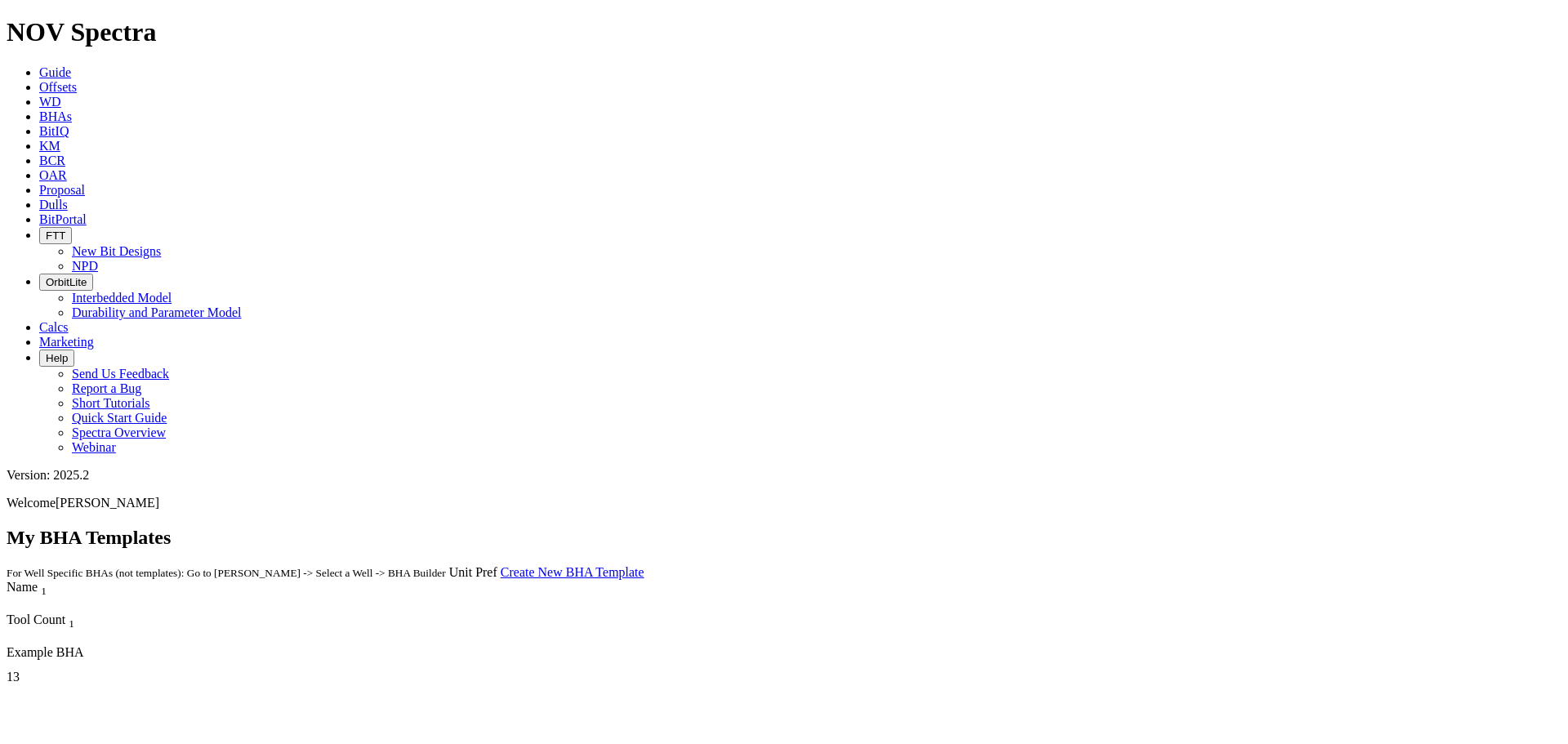
click at [71, 65] on span "Guide" at bounding box center [55, 72] width 32 height 14
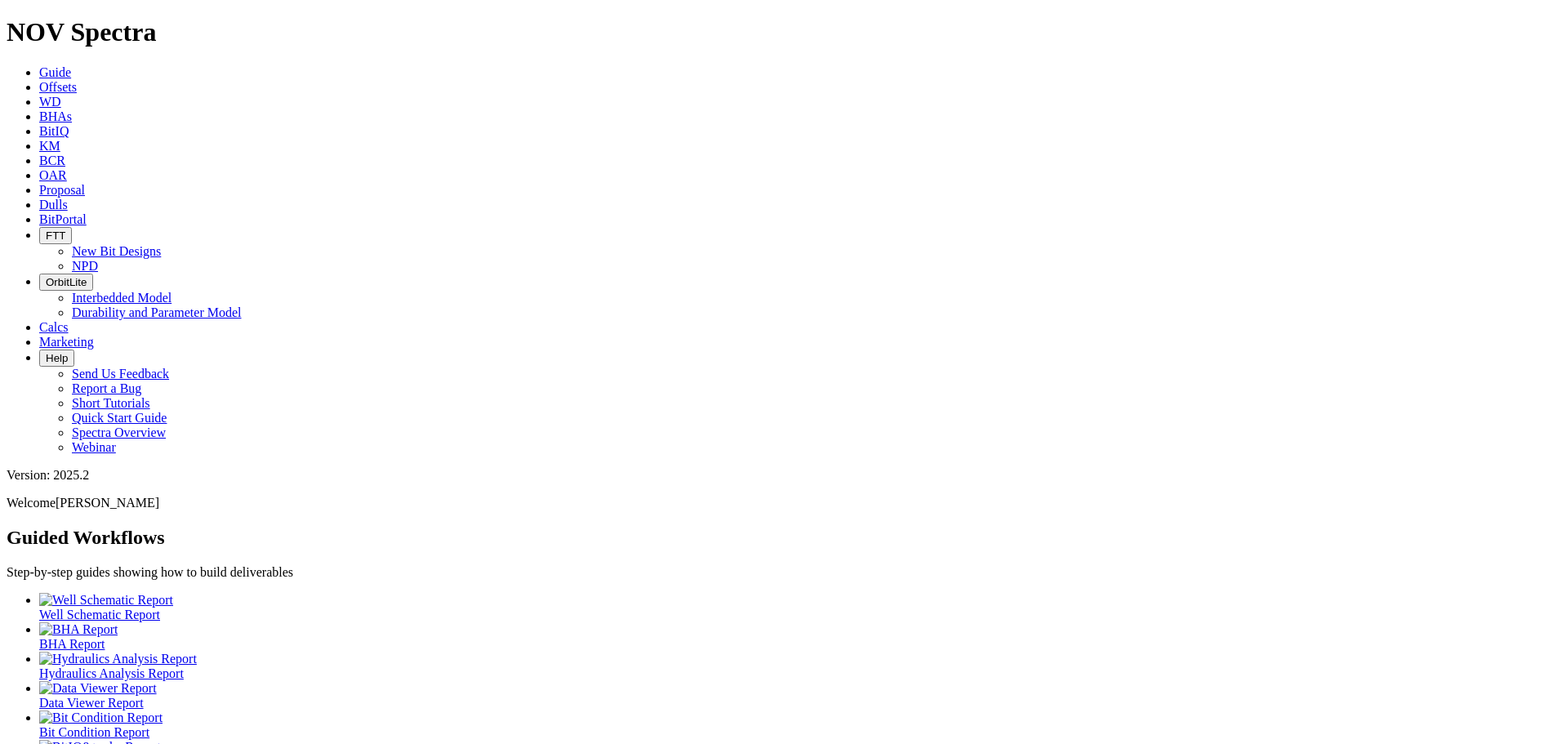
click at [184, 666] on span "Hydraulics Analysis Report" at bounding box center [111, 673] width 145 height 14
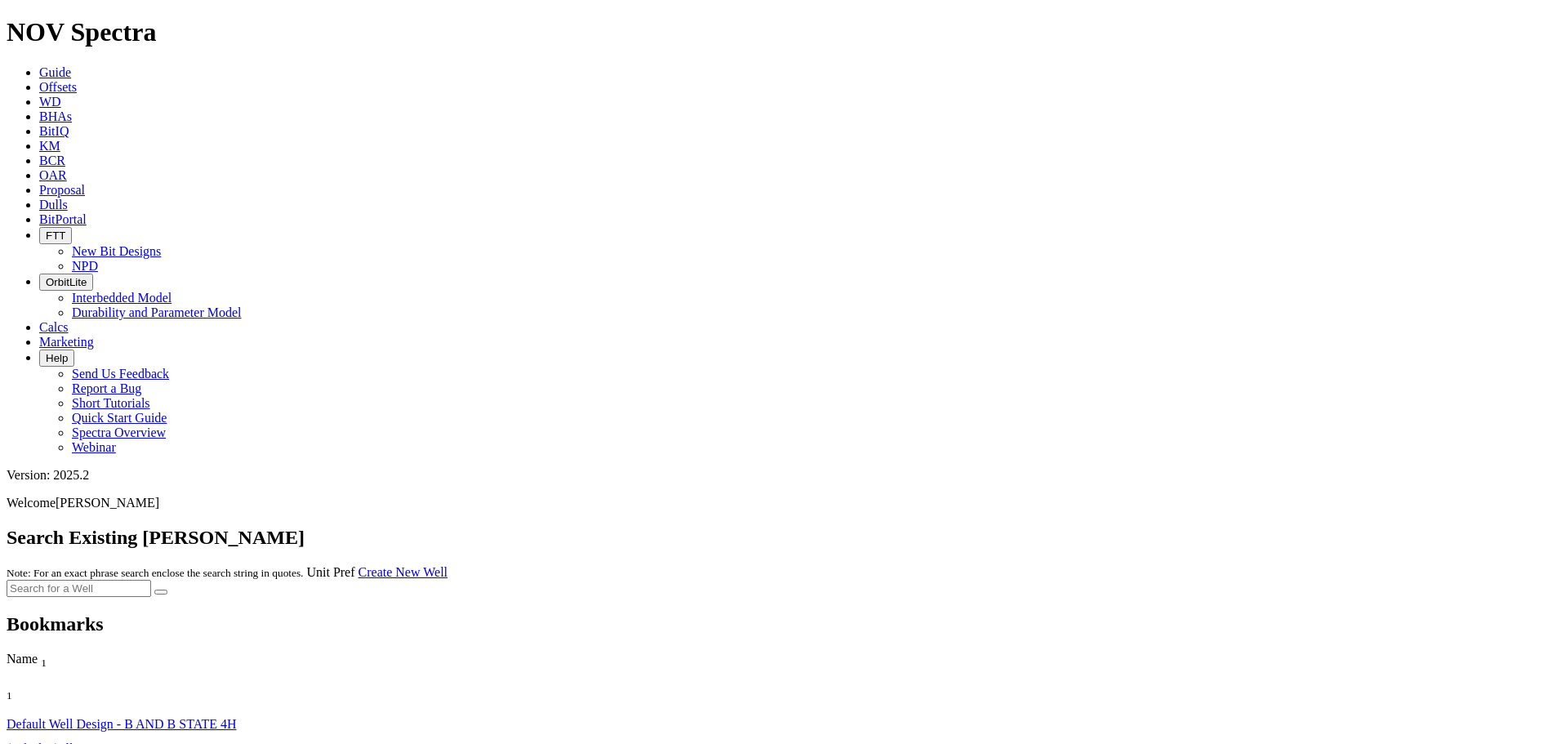
click at [448, 565] on link "Create New Well" at bounding box center [403, 572] width 89 height 14
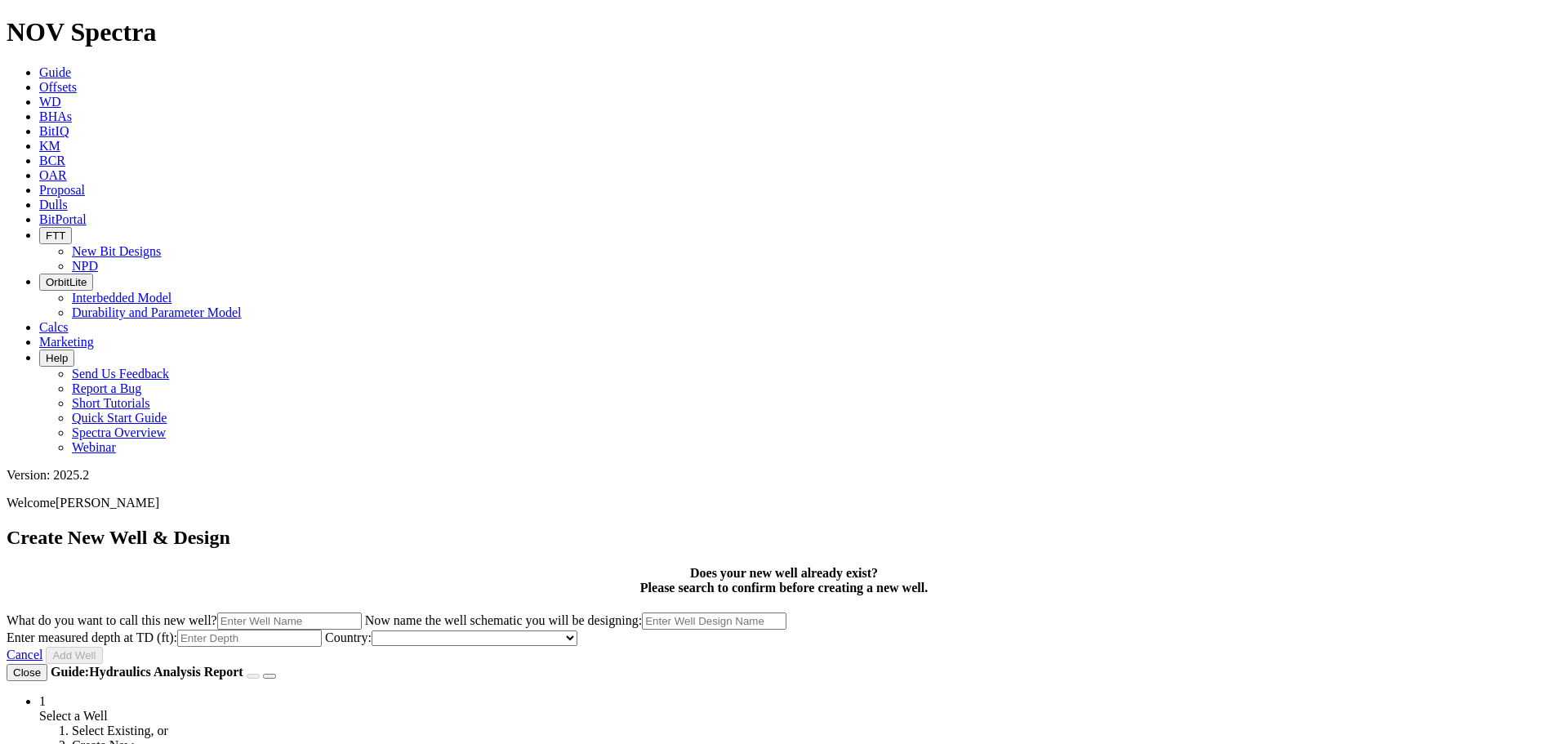
click at [362, 612] on input "What do you want to call this new well?" at bounding box center [289, 621] width 145 height 17
type input "Chittim 78-1"
click at [786, 612] on input "Chittim 78-1" at bounding box center [714, 621] width 145 height 17
click at [905, 526] on form "Create New Well & Design Does your new well already exist? Please search to con…" at bounding box center [784, 595] width 1555 height 138
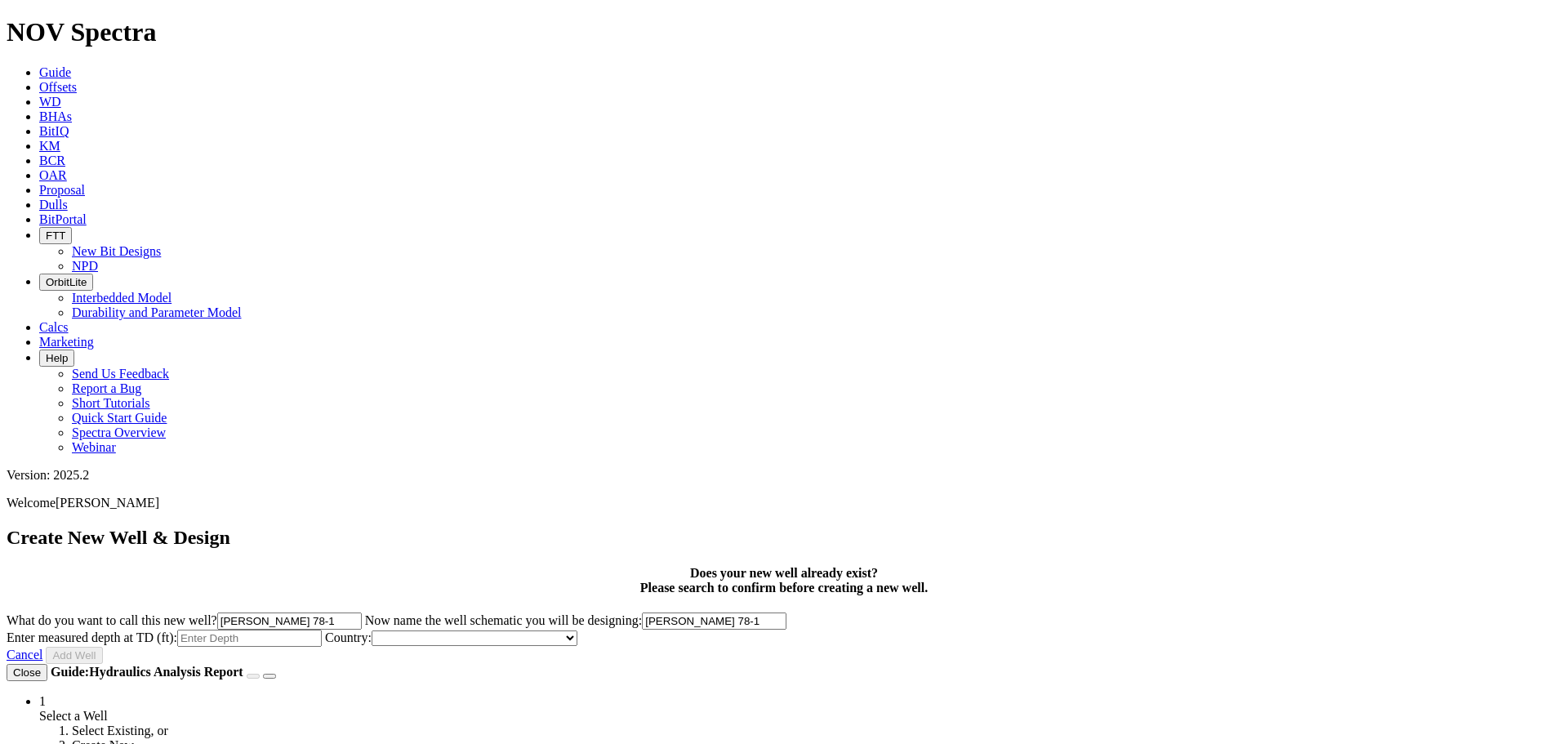
click at [322, 629] on input "Enter measured depth at TD (ft):" at bounding box center [249, 638] width 145 height 17
type input "3100"
click at [578, 630] on select "Afghanistan Albania Algeria Andorra Angola Argentina Armenia Australia Austria …" at bounding box center [473, 638] width 205 height 15
select select "object:1003"
click at [578, 630] on select "Afghanistan Albania Algeria Andorra Angola Argentina Armenia Australia Austria …" at bounding box center [473, 638] width 205 height 15
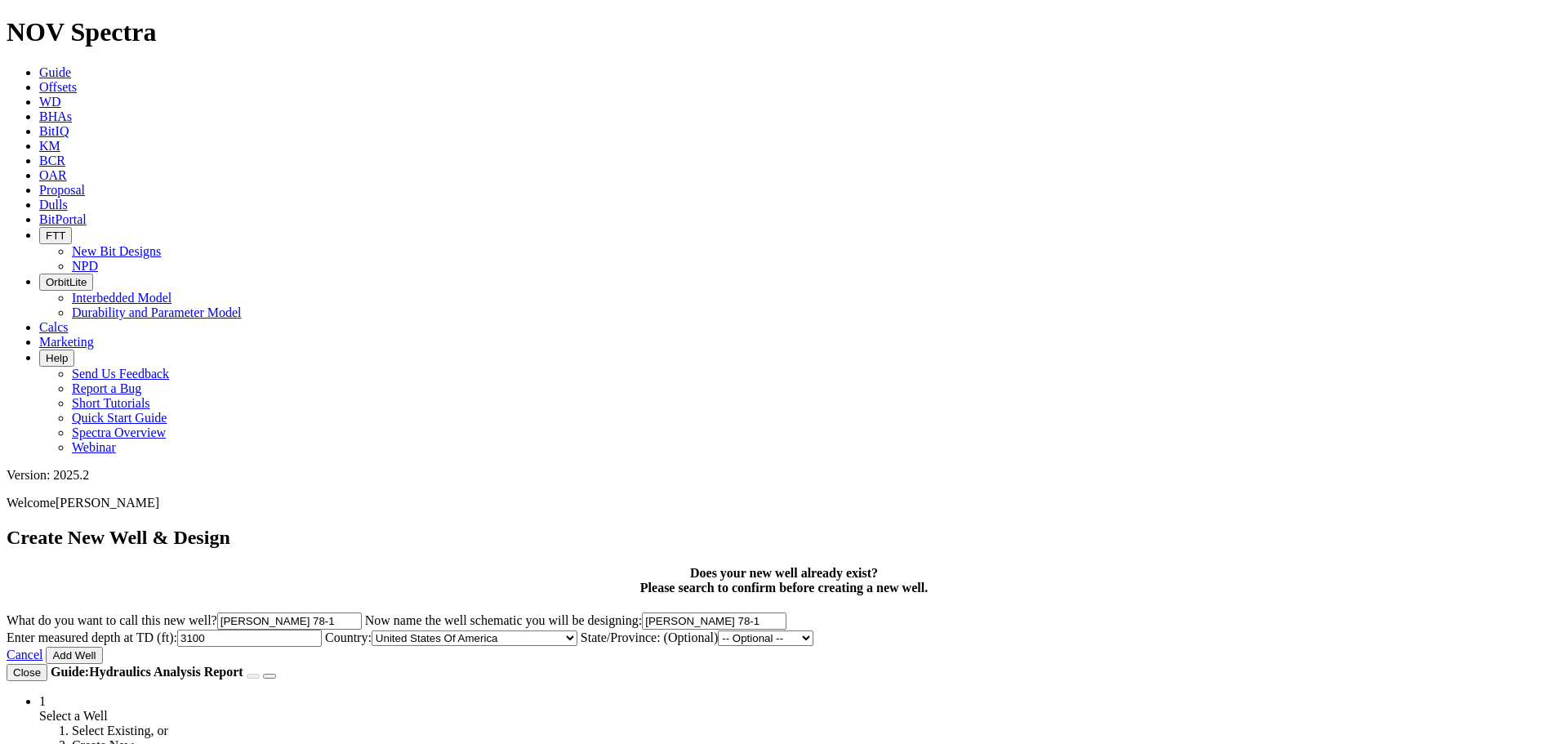
click at [813, 630] on select "-- Optional -- Alabama Alaska Arizona Arkansas California Colorado Connecticut …" at bounding box center [765, 638] width 96 height 15
select select "object:1061"
click at [813, 630] on select "-- Optional -- Alabama Alaska Arizona Arkansas California Colorado Connecticut …" at bounding box center [765, 638] width 96 height 15
click at [964, 630] on select "alaminos canyon anderson andrews angelina aransas archer armstrong atascosa aus…" at bounding box center [998, 638] width 163 height 15
select select "object:1246"
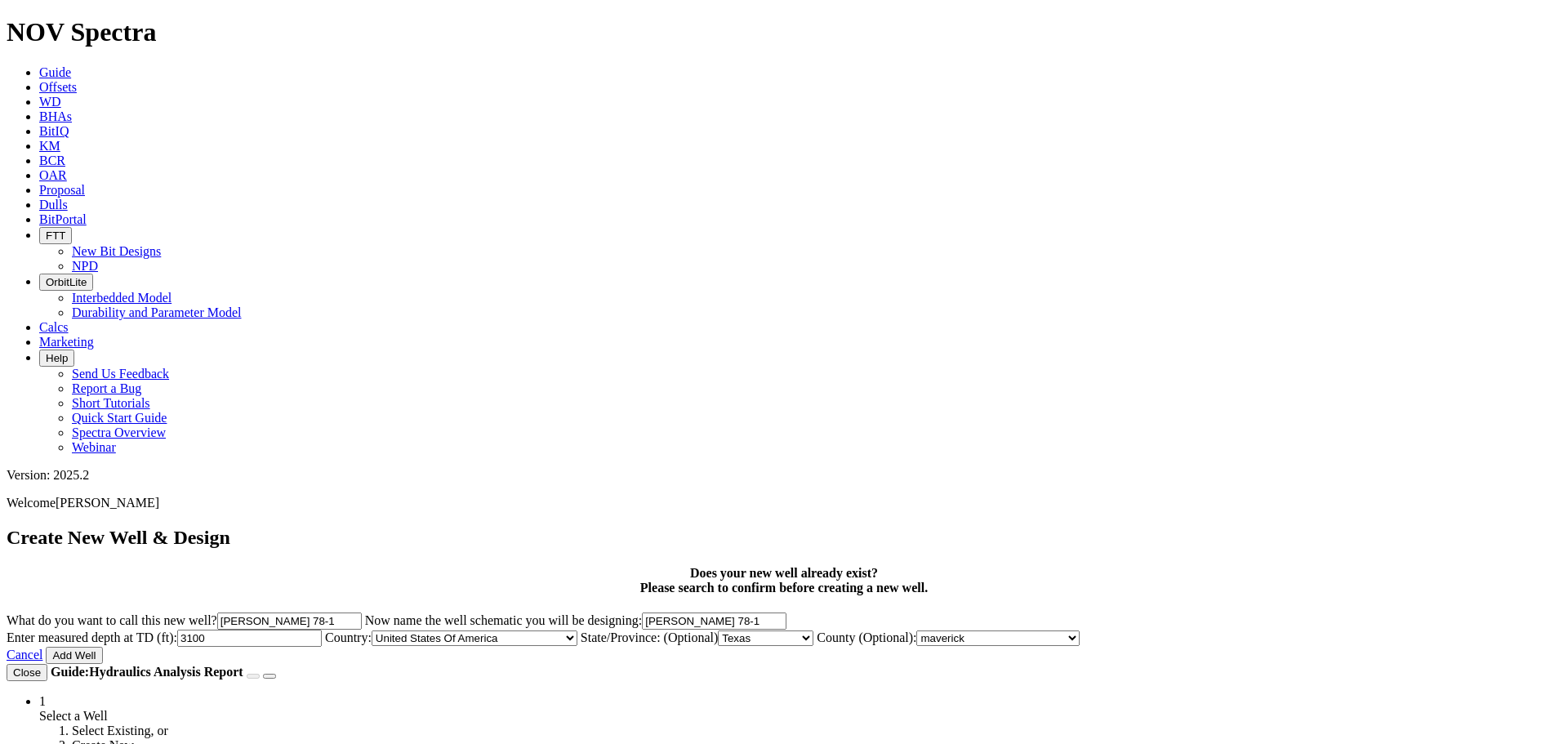
click at [917, 630] on select "alaminos canyon anderson andrews angelina aransas archer armstrong atascosa aus…" at bounding box center [998, 638] width 163 height 15
click at [102, 647] on button "Add Well" at bounding box center [74, 655] width 57 height 17
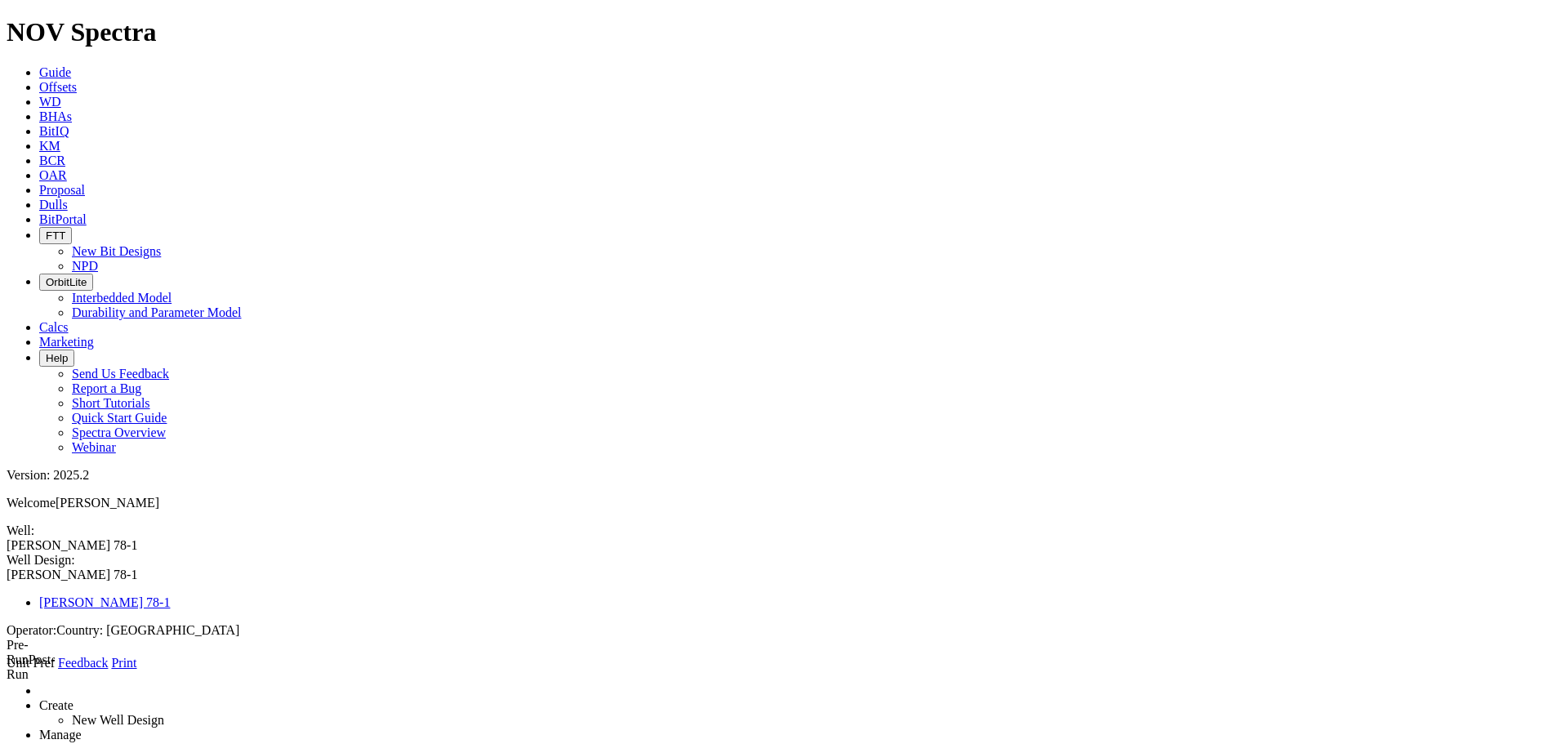
click at [74, 698] on link "Create" at bounding box center [56, 704] width 34 height 14
click at [81, 727] on link "Manage" at bounding box center [60, 734] width 43 height 14
click at [7, 670] on link at bounding box center [7, 670] width 0 height 0
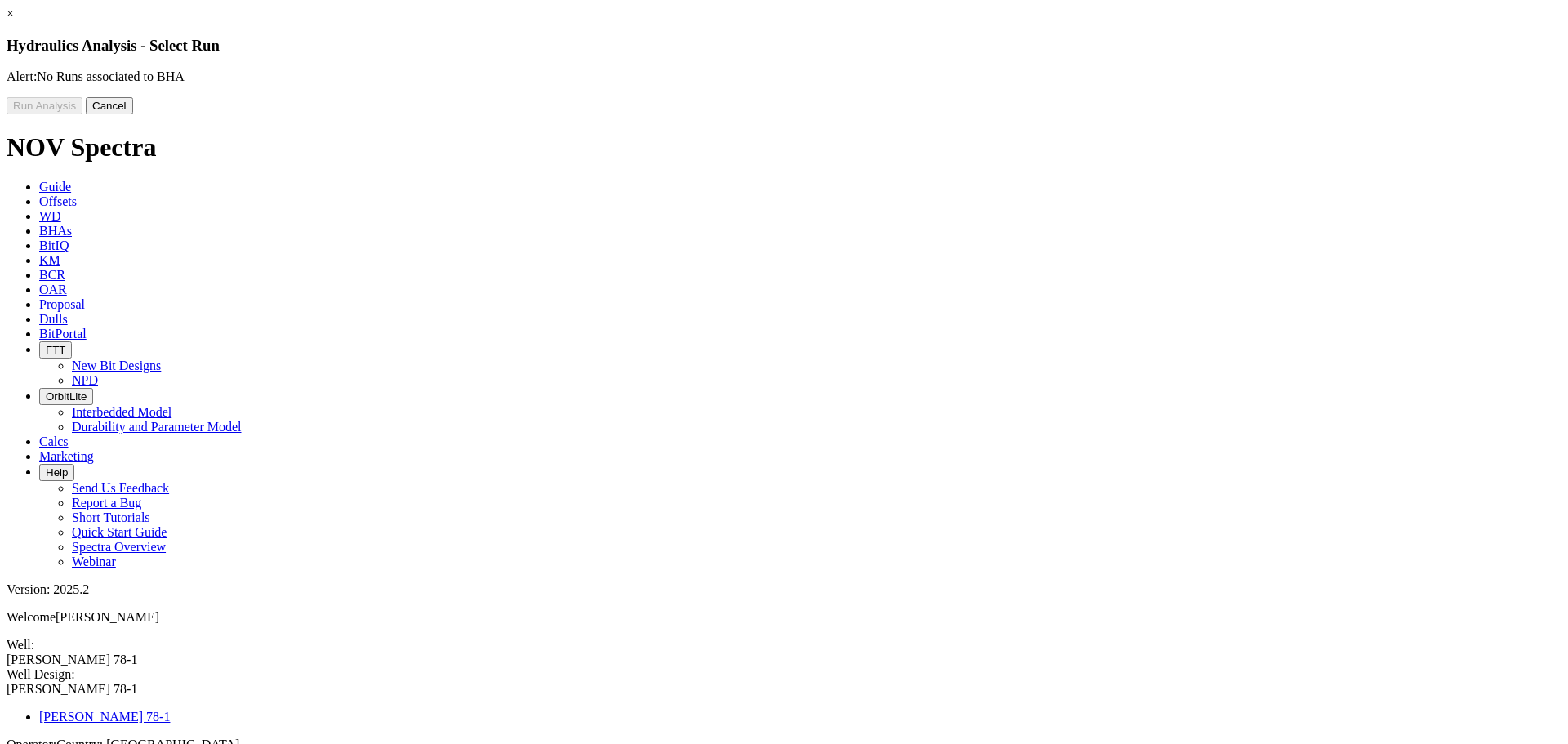
click at [134, 115] on button "Cancel" at bounding box center [110, 106] width 47 height 17
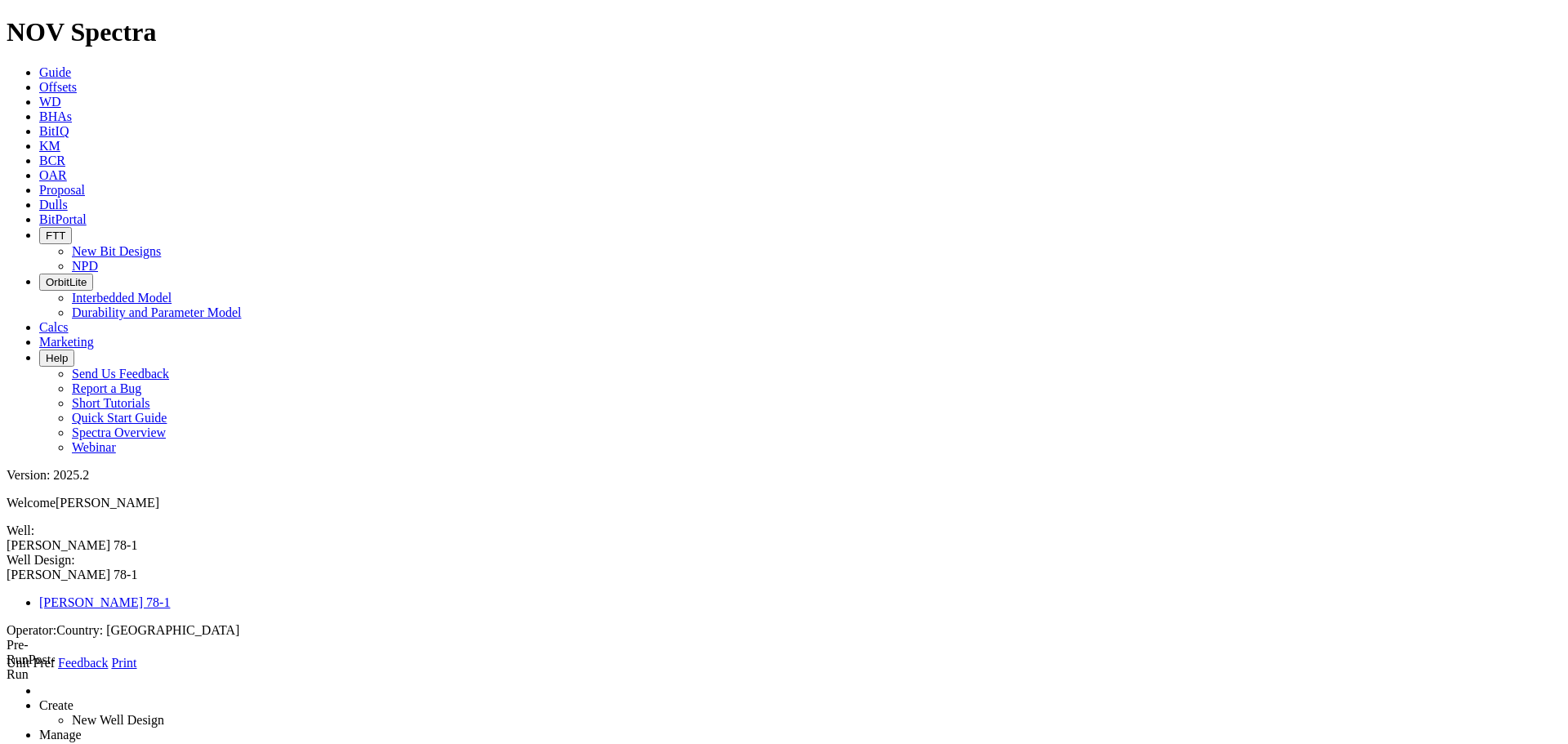
click at [7, 670] on icon at bounding box center [7, 670] width 0 height 0
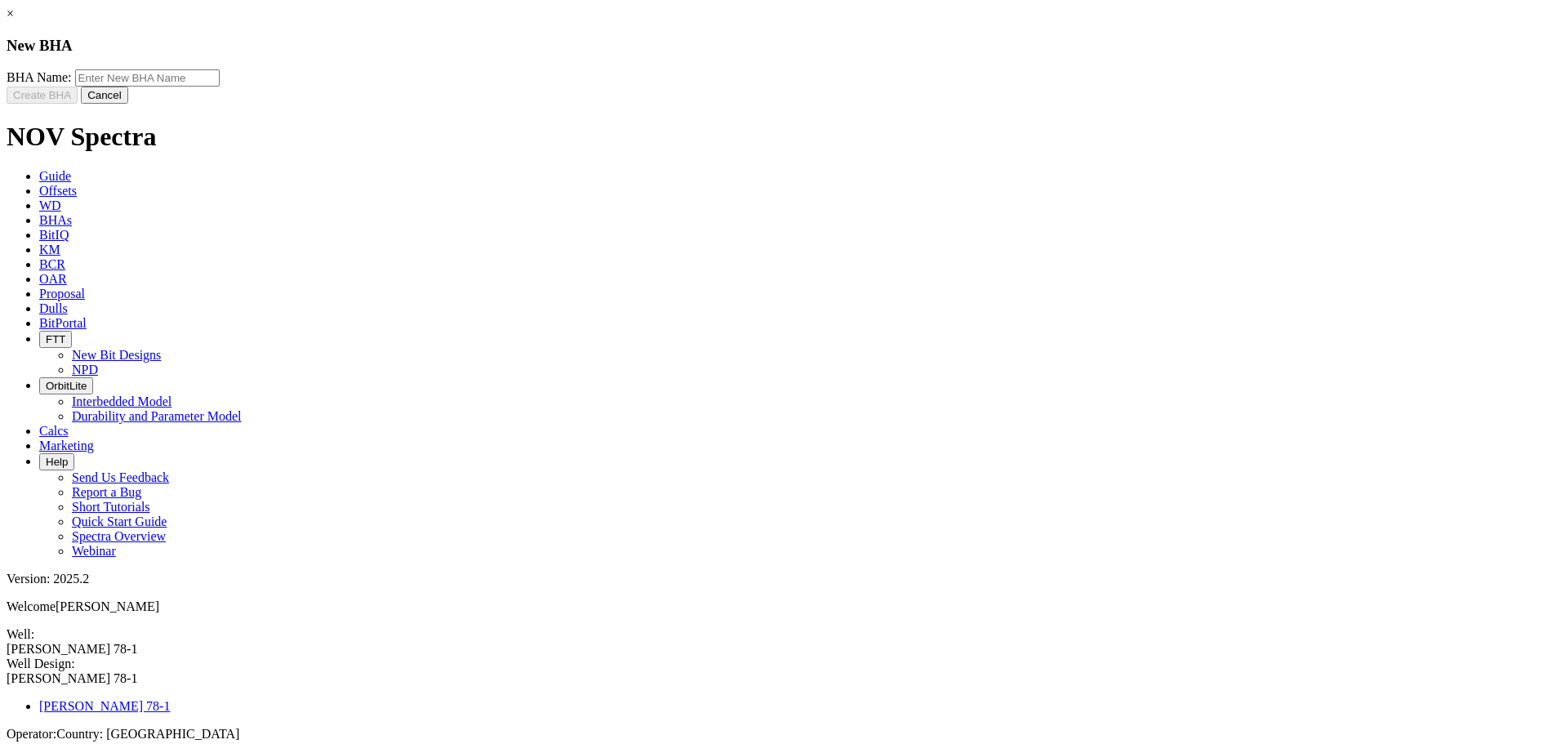
click at [128, 104] on button "Cancel" at bounding box center [104, 95] width 47 height 17
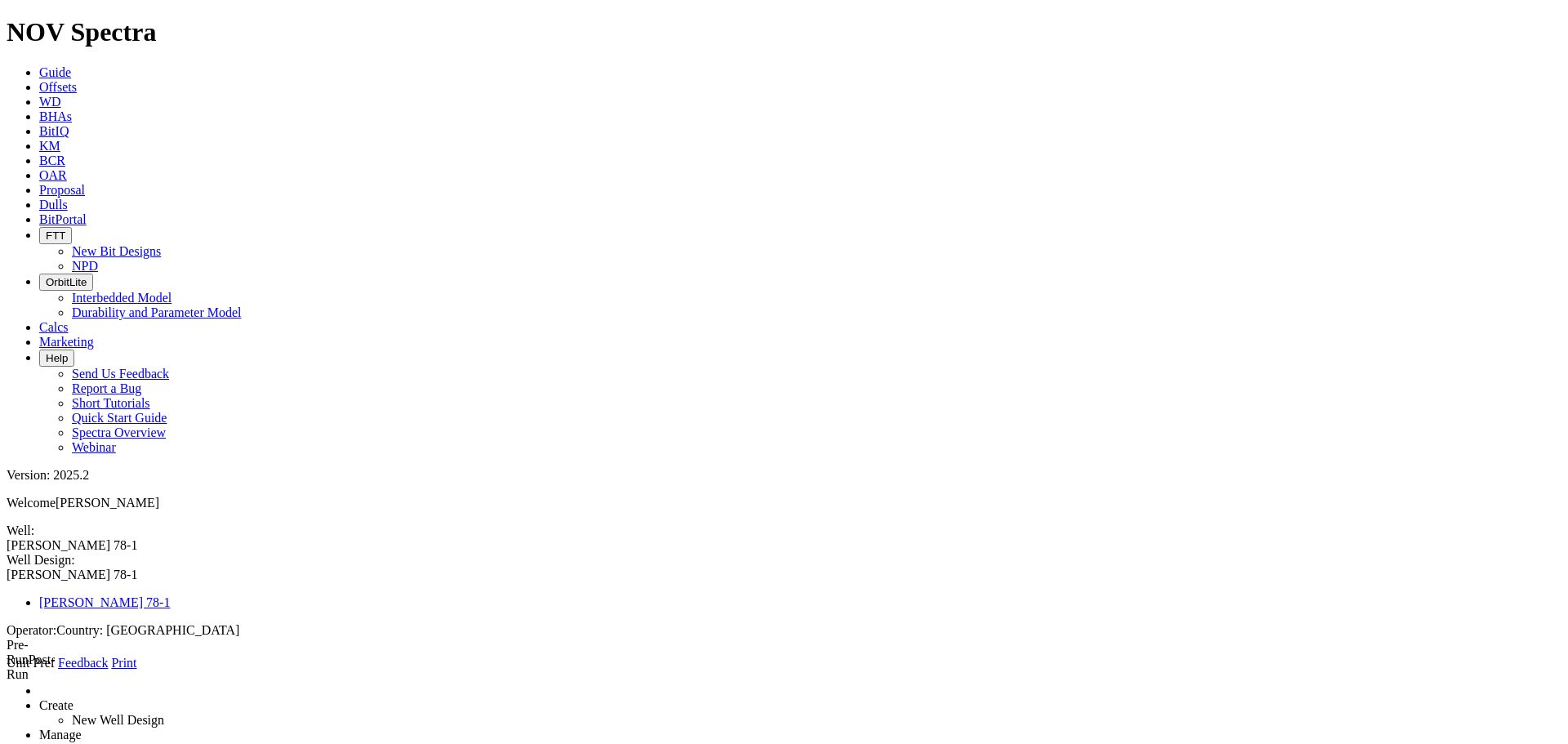
click at [7, 670] on icon at bounding box center [7, 670] width 0 height 0
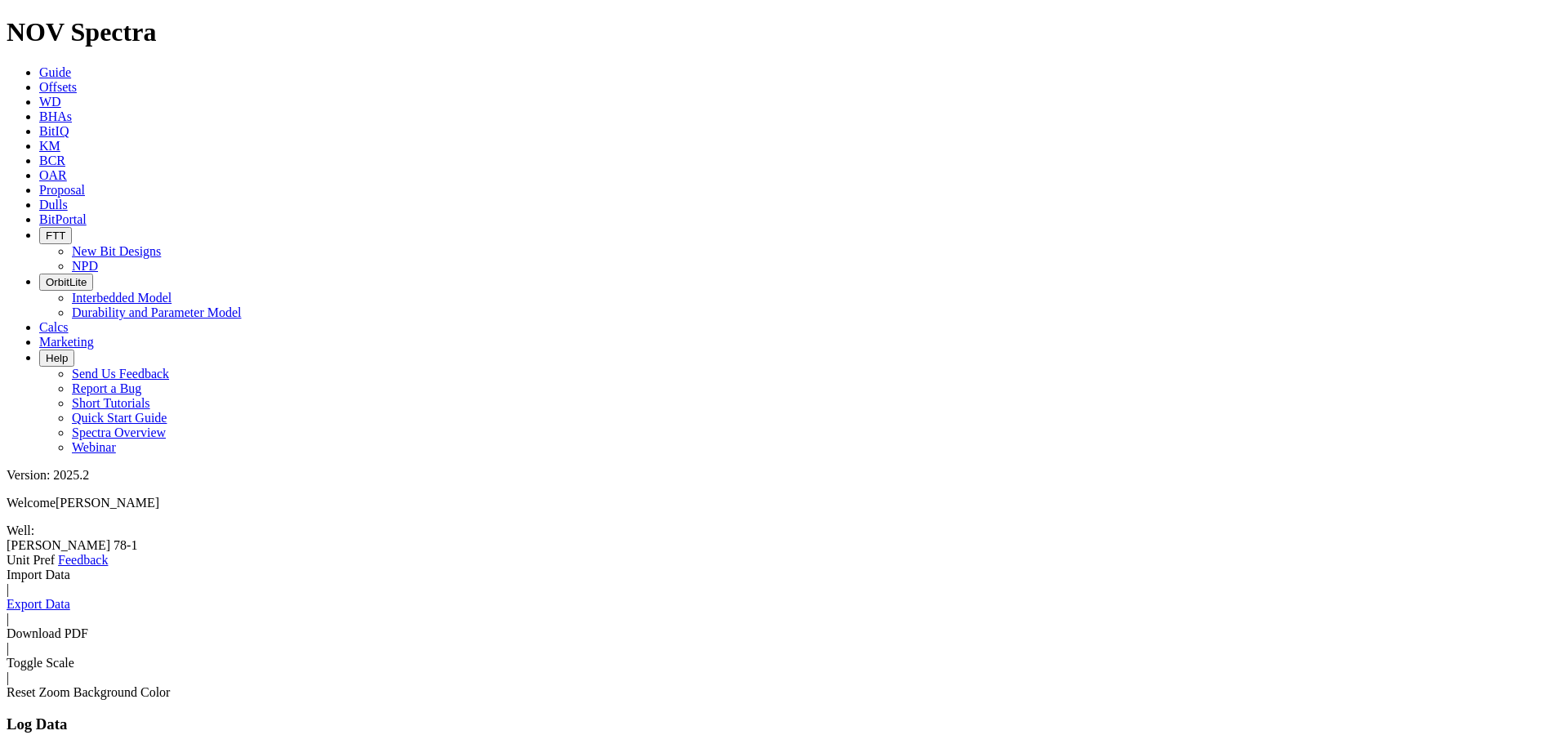
click at [7, 567] on icon at bounding box center [7, 567] width 0 height 0
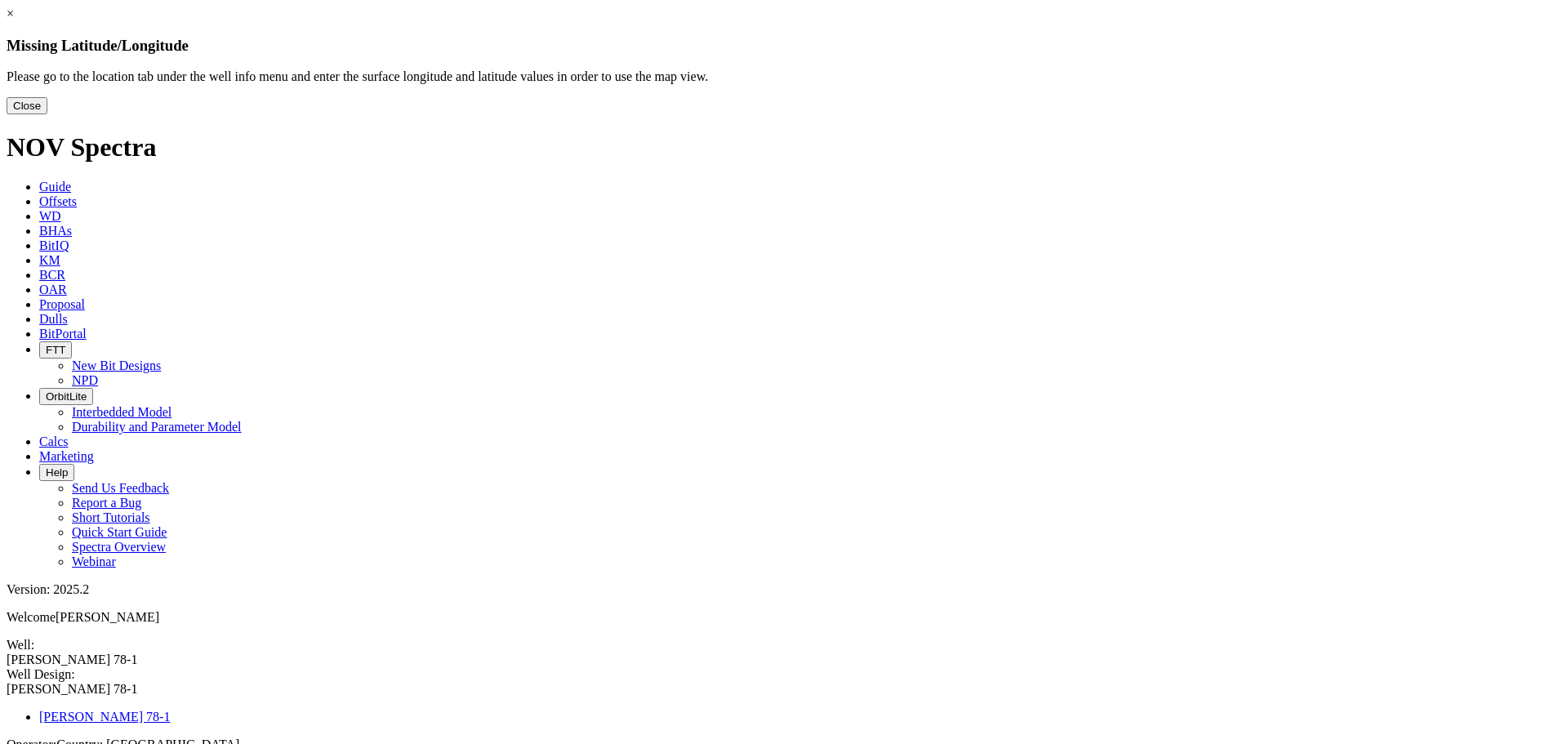
click at [47, 115] on button "Close" at bounding box center [27, 106] width 41 height 17
